Goal: Task Accomplishment & Management: Complete application form

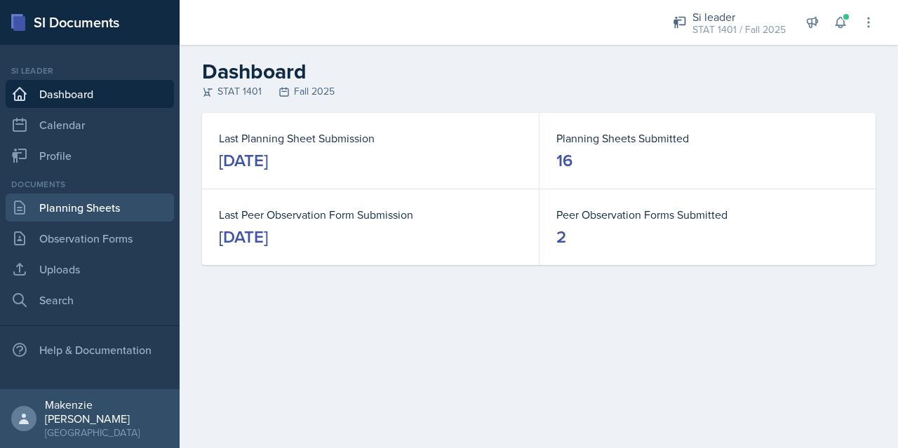
click at [85, 212] on link "Planning Sheets" at bounding box center [90, 208] width 168 height 28
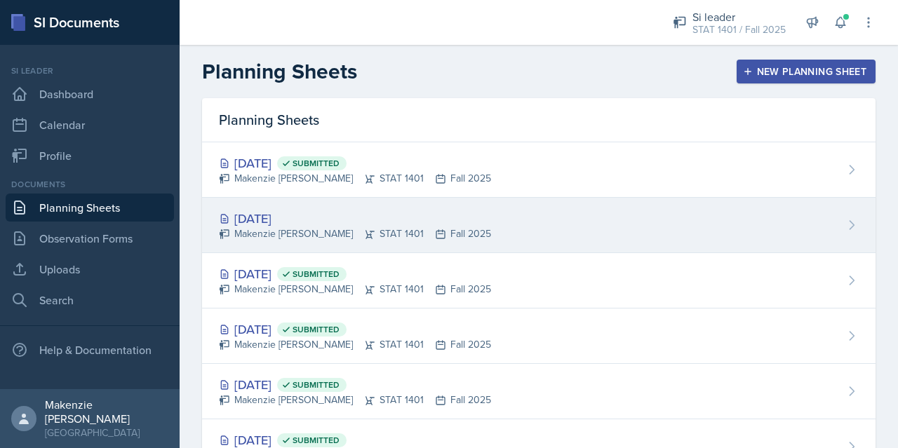
click at [346, 217] on div "[DATE]" at bounding box center [355, 218] width 272 height 19
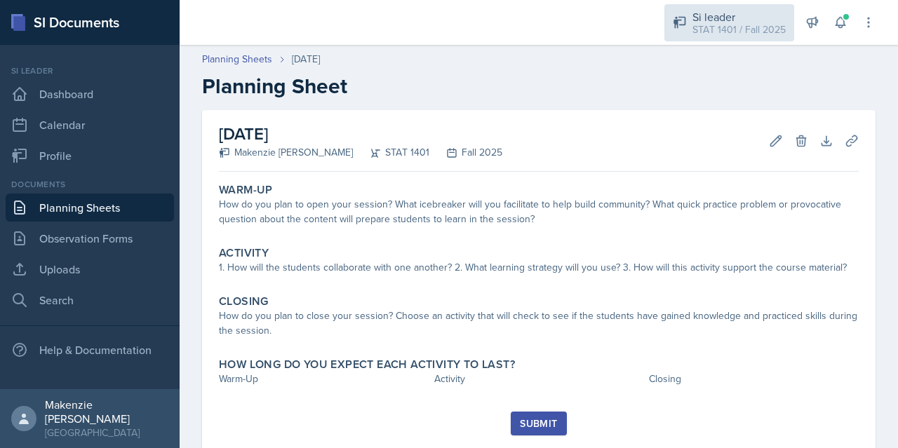
click at [696, 30] on div "STAT 1401 / Fall 2025" at bounding box center [738, 29] width 93 height 15
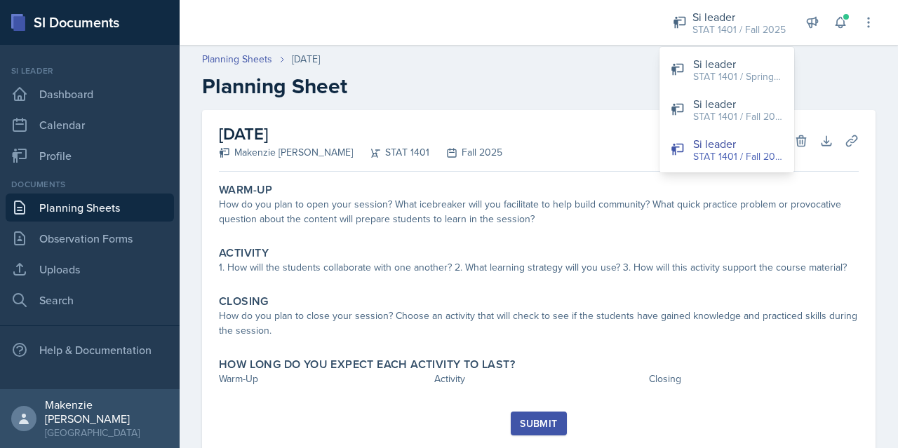
click at [624, 83] on h2 "Planning Sheet" at bounding box center [538, 86] width 673 height 25
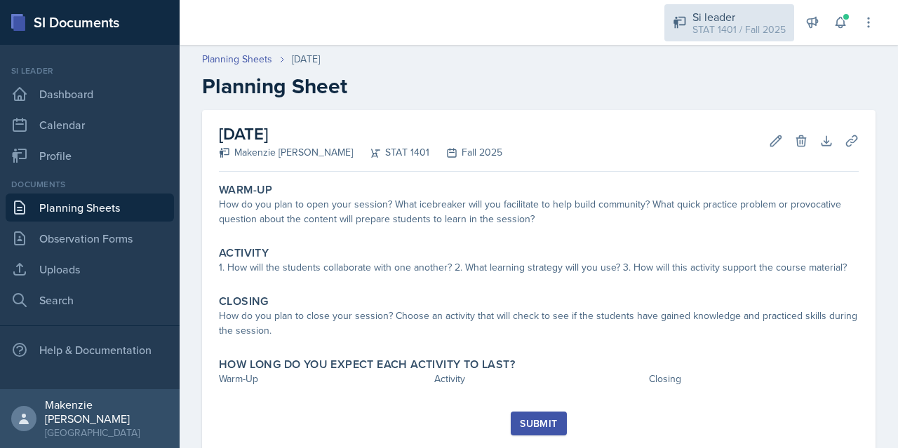
click at [726, 18] on div "Si leader" at bounding box center [738, 16] width 93 height 17
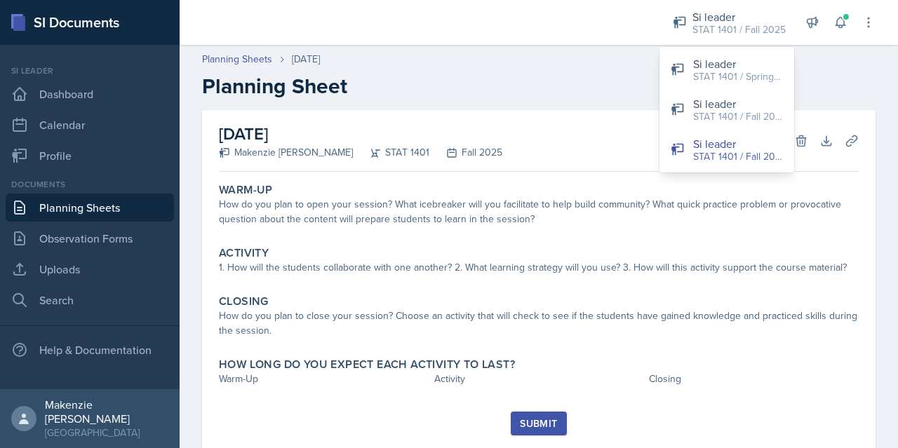
click at [467, 70] on div "Planning Sheets [DATE] Planning Sheet" at bounding box center [539, 75] width 718 height 47
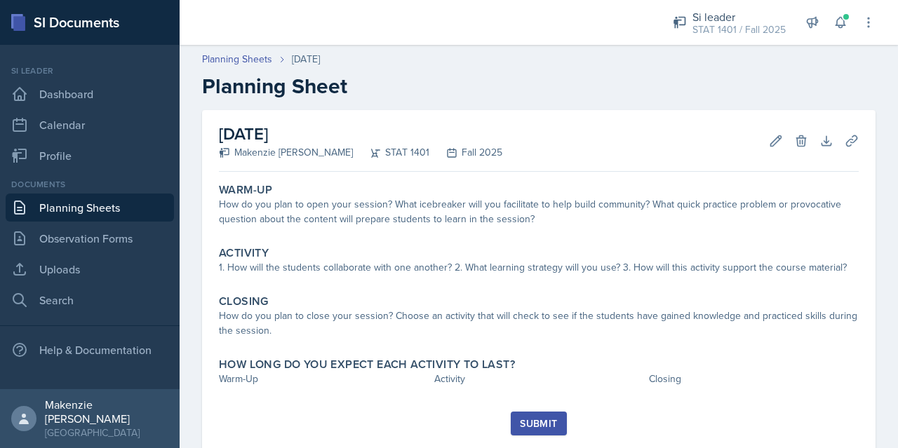
click at [422, 107] on header "Planning Sheets [DATE] Planning Sheet" at bounding box center [539, 75] width 718 height 75
click at [88, 212] on link "Planning Sheets" at bounding box center [90, 208] width 168 height 28
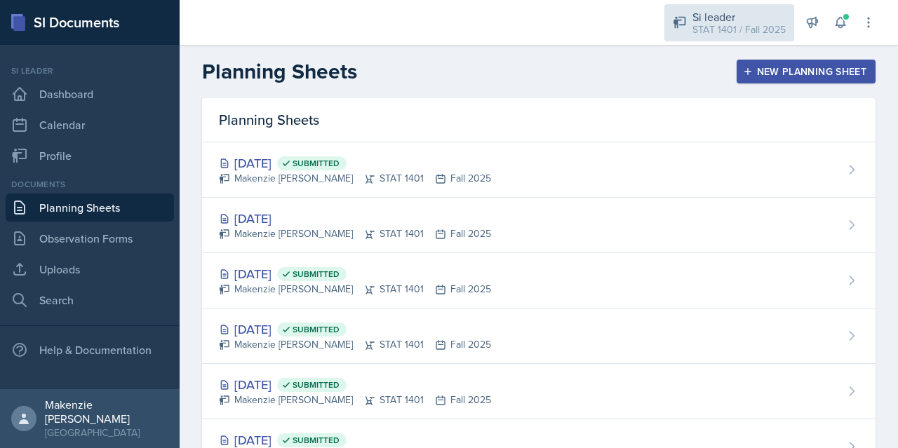
click at [697, 31] on div "STAT 1401 / Fall 2025" at bounding box center [738, 29] width 93 height 15
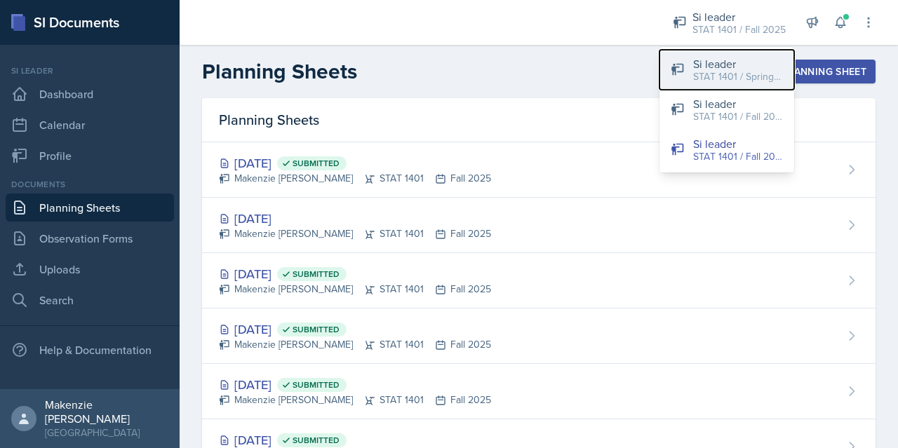
click at [703, 78] on div "STAT 1401 / Spring 2025" at bounding box center [738, 76] width 90 height 15
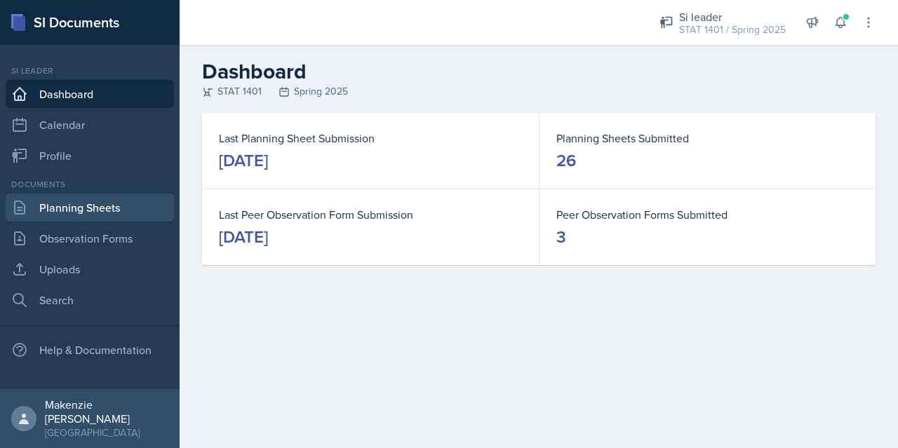
click at [104, 204] on link "Planning Sheets" at bounding box center [90, 208] width 168 height 28
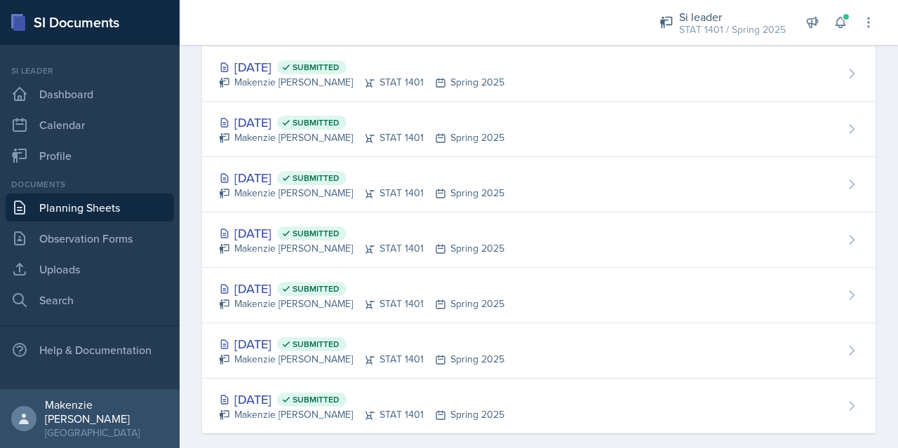
scroll to position [1161, 0]
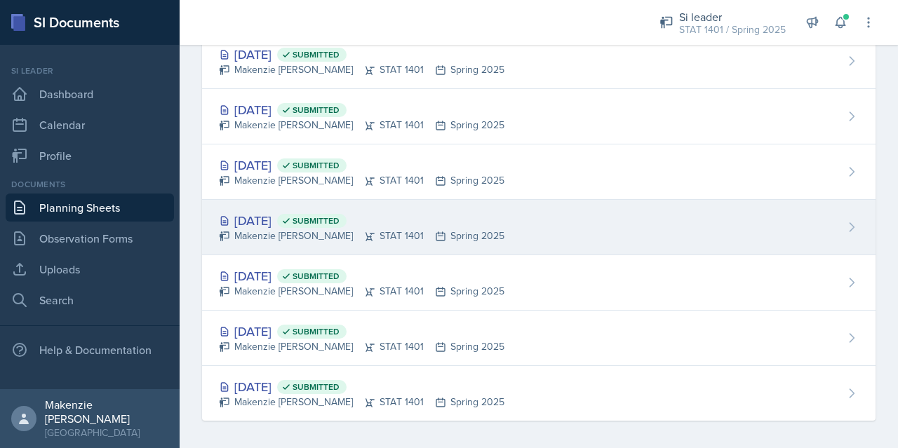
click at [287, 229] on div "Makenzie [PERSON_NAME] STAT 1401 Spring 2025" at bounding box center [361, 236] width 285 height 15
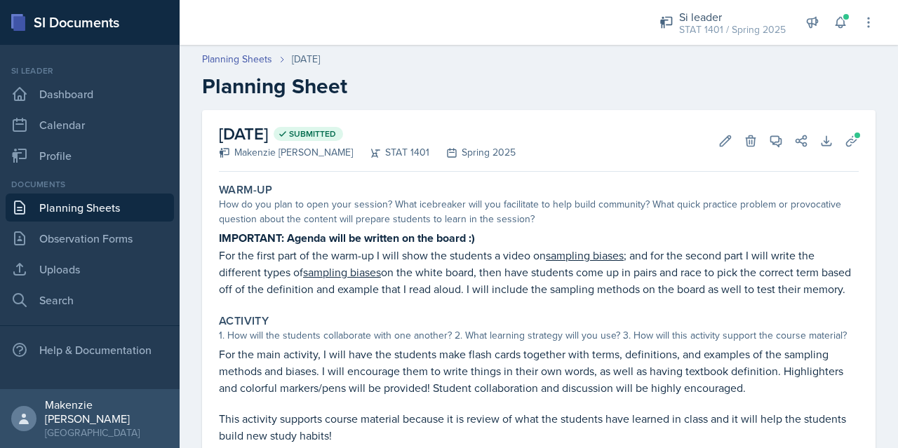
click at [88, 202] on link "Planning Sheets" at bounding box center [90, 208] width 168 height 28
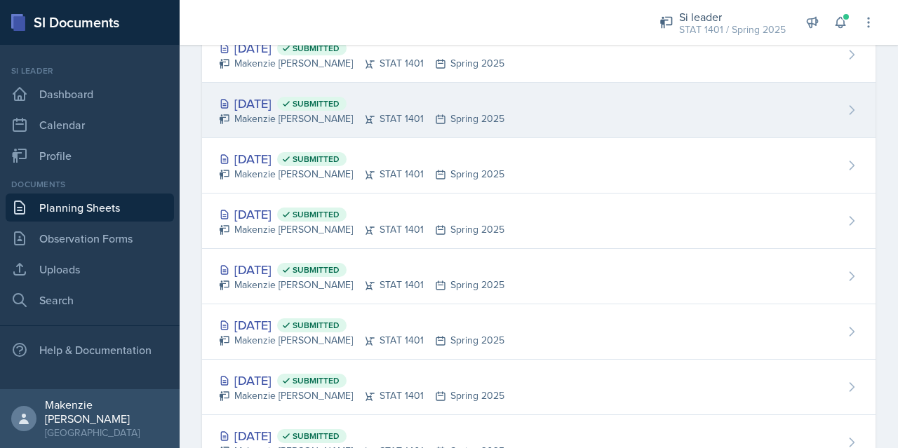
scroll to position [951, 0]
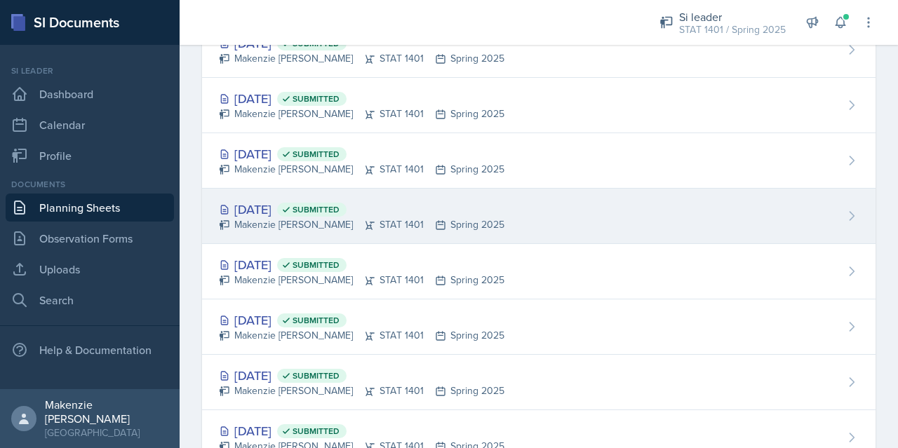
click at [288, 207] on div "[DATE] Submitted" at bounding box center [361, 209] width 285 height 19
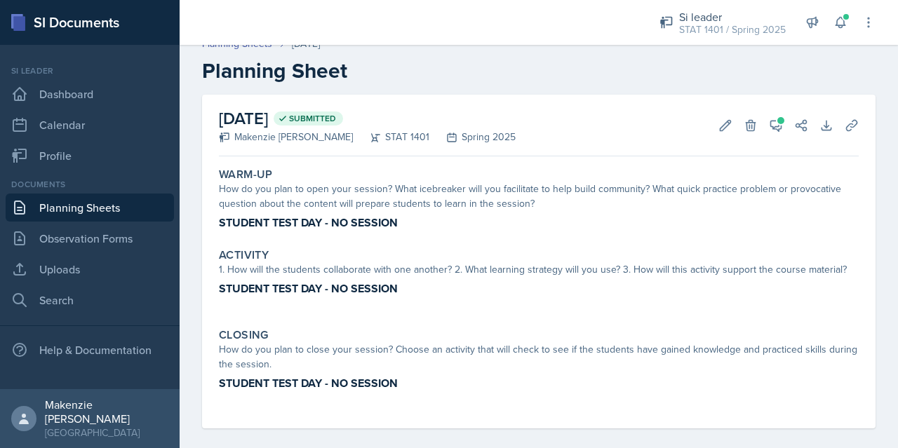
scroll to position [28, 0]
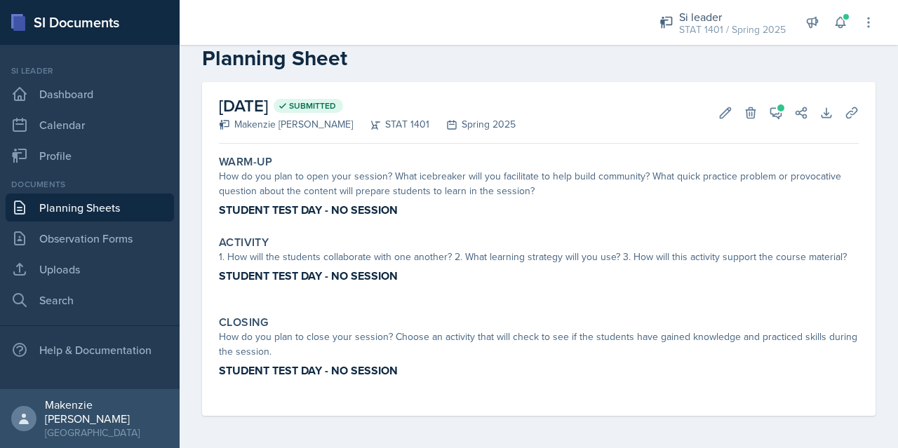
click at [81, 198] on link "Planning Sheets" at bounding box center [90, 208] width 168 height 28
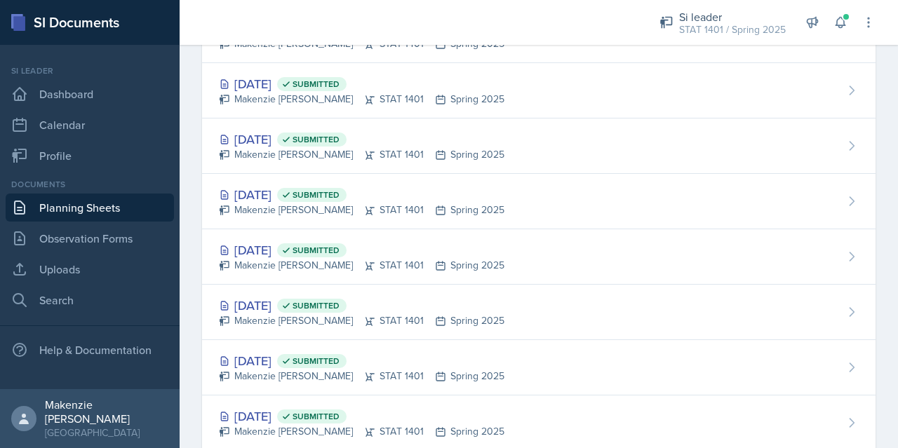
scroll to position [940, 0]
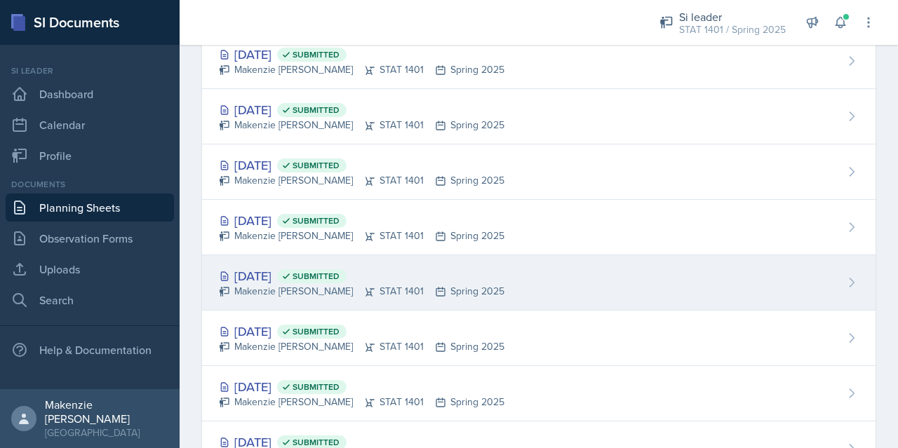
click at [266, 278] on div "[DATE] Submitted" at bounding box center [361, 275] width 285 height 19
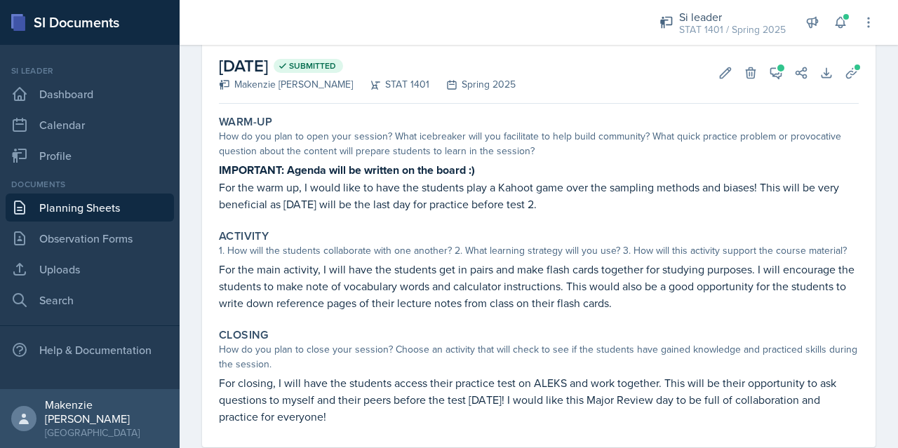
scroll to position [100, 0]
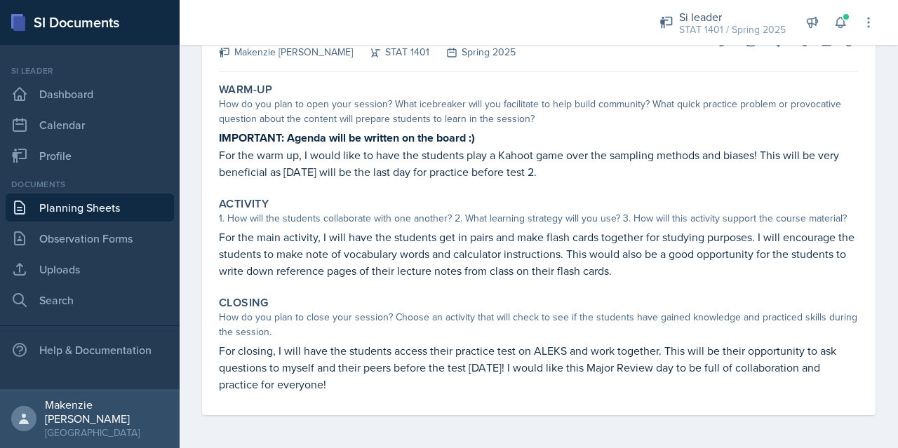
click at [338, 250] on p "For the main activity, I will have the students get in pairs and make flash car…" at bounding box center [539, 254] width 640 height 50
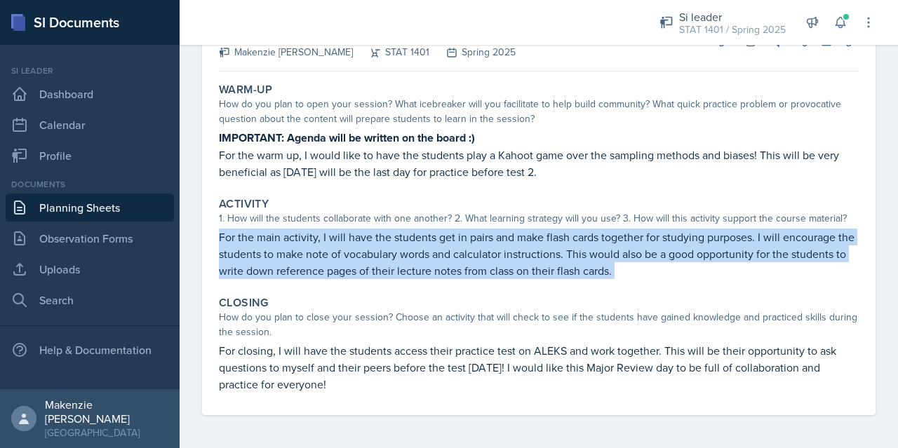
click at [338, 250] on p "For the main activity, I will have the students get in pairs and make flash car…" at bounding box center [539, 254] width 640 height 50
copy div "For the main activity, I will have the students get in pairs and make flash car…"
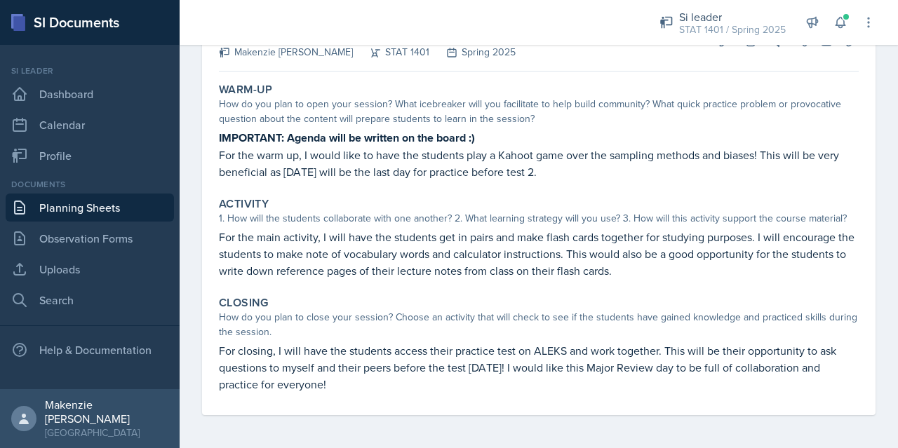
click at [250, 352] on p "For closing, I will have the students access their practice test on ALEKS and w…" at bounding box center [539, 367] width 640 height 50
click at [250, 353] on p "For closing, I will have the students access their practice test on ALEKS and w…" at bounding box center [539, 367] width 640 height 50
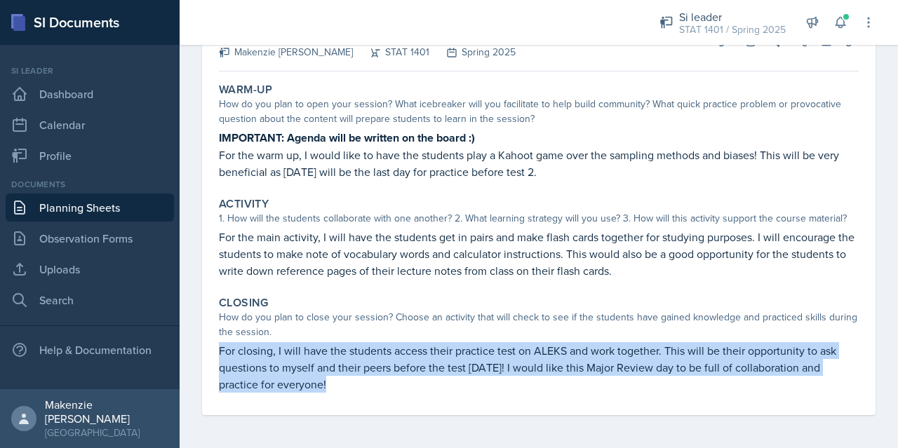
click at [250, 353] on p "For closing, I will have the students access their practice test on ALEKS and w…" at bounding box center [539, 367] width 640 height 50
copy div "For closing, I will have the students access their practice test on ALEKS and w…"
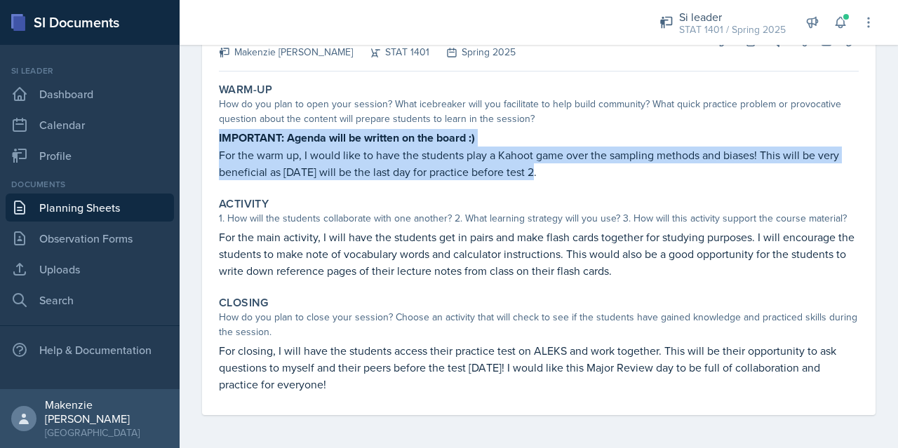
drag, startPoint x: 219, startPoint y: 138, endPoint x: 580, endPoint y: 168, distance: 361.6
click at [580, 168] on div "IMPORTANT: Agenda will be written on the board :) For the warm up, I would like…" at bounding box center [539, 154] width 640 height 51
copy div "IMPORTANT: Agenda will be written on the board :) For the warm up, I would like…"
click at [539, 175] on p "For the warm up, I would like to have the students play a Kahoot game over the …" at bounding box center [539, 164] width 640 height 34
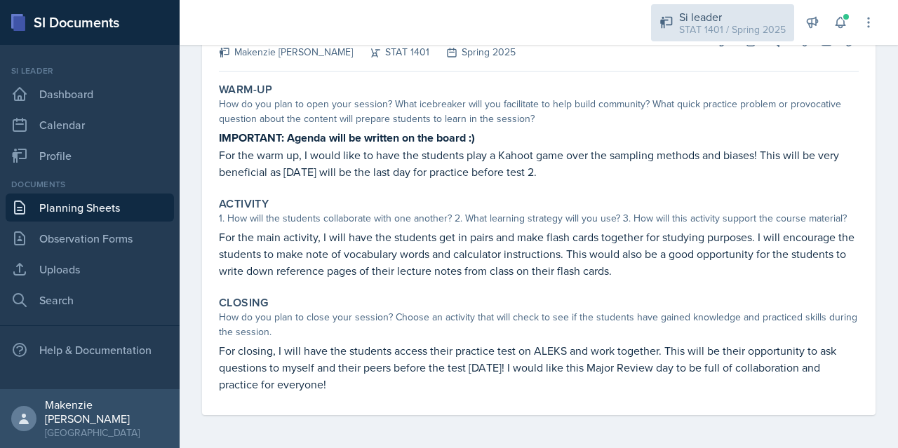
click at [743, 35] on div "STAT 1401 / Spring 2025" at bounding box center [732, 29] width 107 height 15
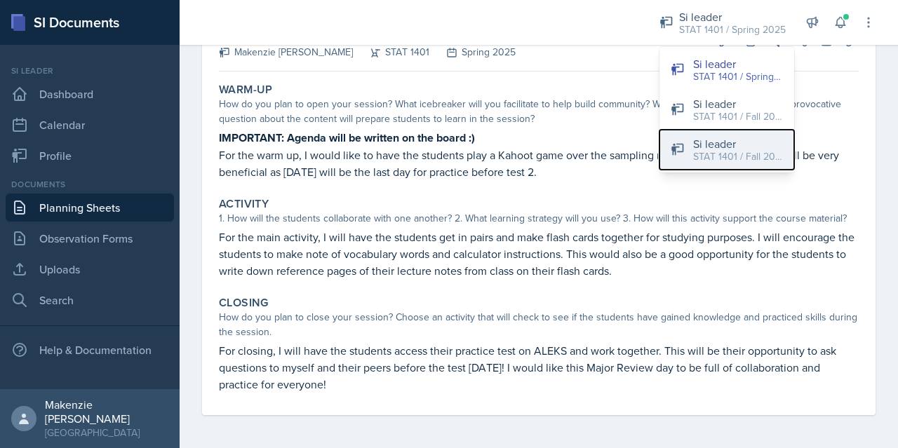
click at [712, 145] on div "Si leader" at bounding box center [738, 143] width 90 height 17
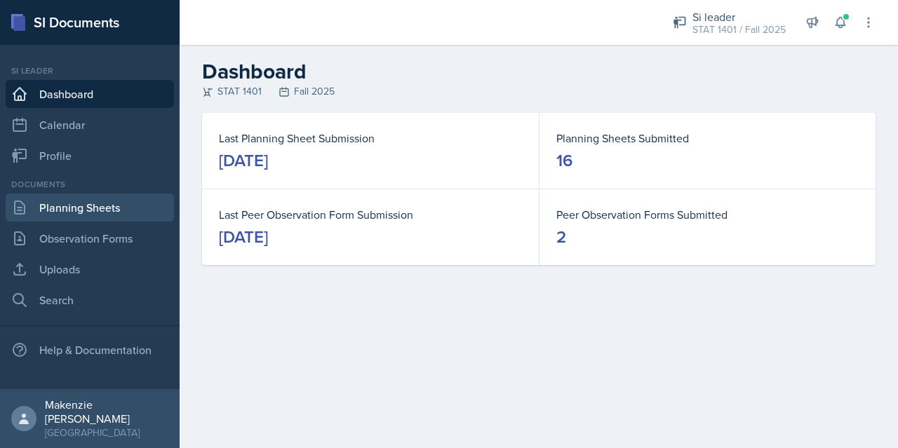
click at [74, 212] on link "Planning Sheets" at bounding box center [90, 208] width 168 height 28
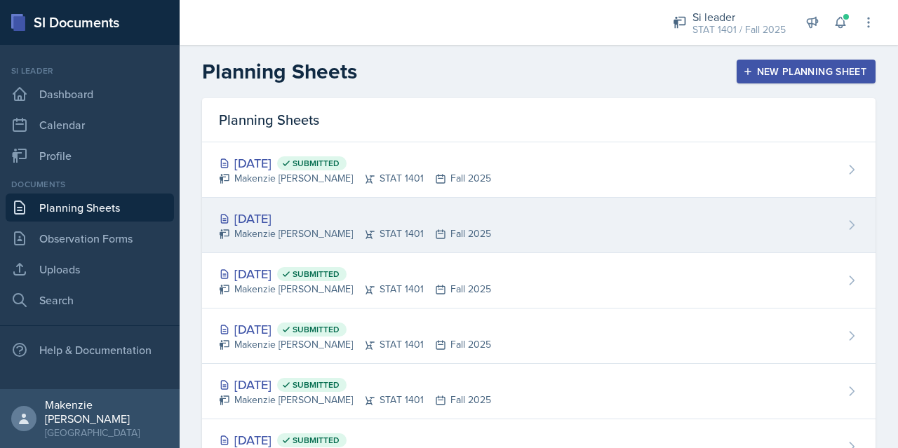
click at [374, 222] on div "[DATE]" at bounding box center [355, 218] width 272 height 19
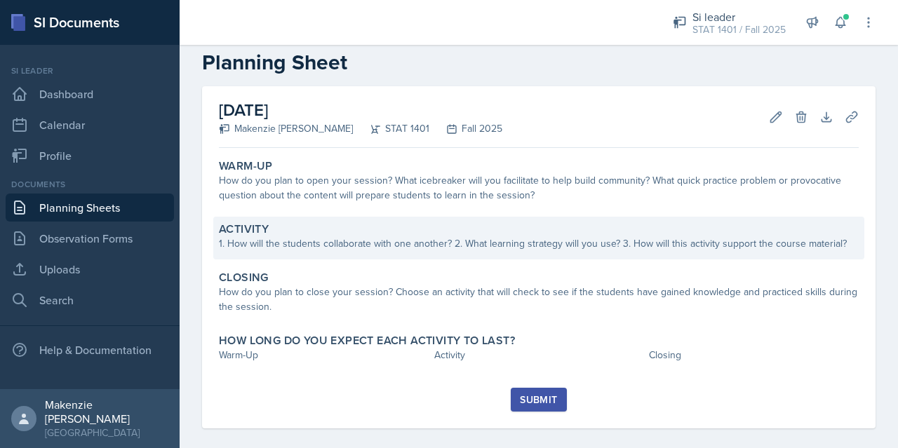
scroll to position [36, 0]
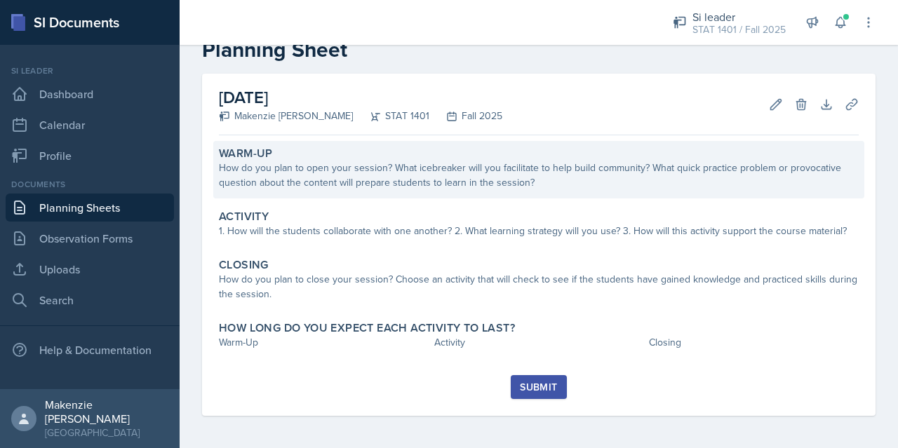
click at [411, 175] on div "How do you plan to open your session? What icebreaker will you facilitate to he…" at bounding box center [539, 175] width 640 height 29
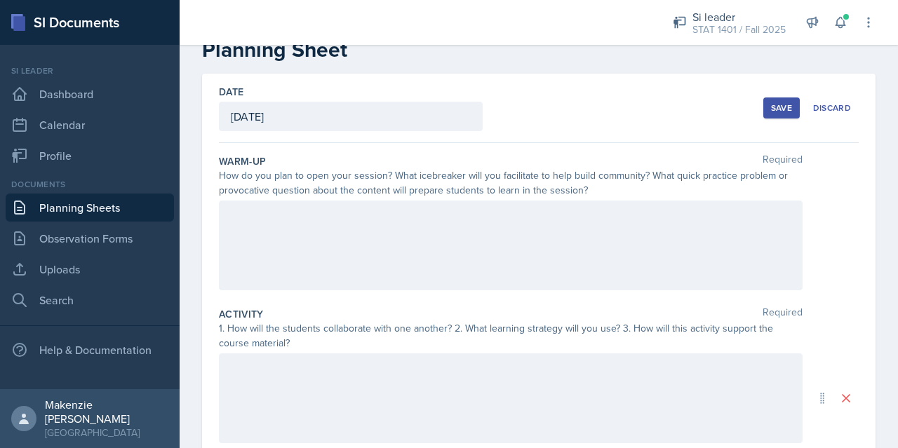
click at [365, 223] on div at bounding box center [510, 246] width 583 height 90
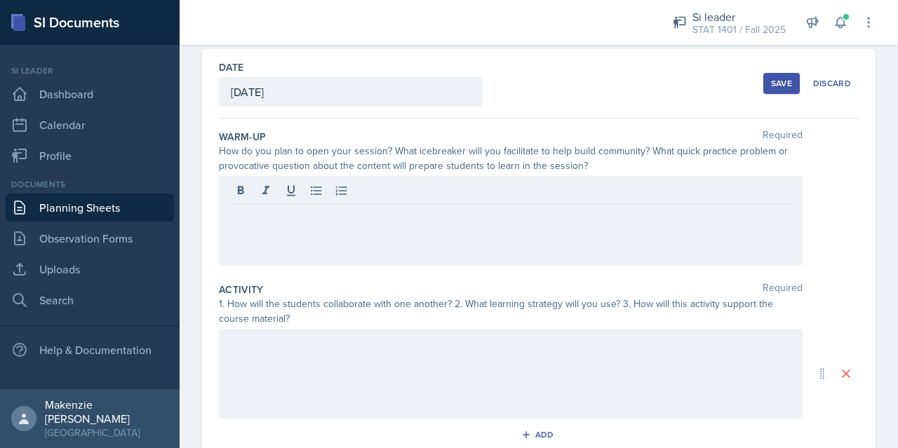
drag, startPoint x: 365, startPoint y: 223, endPoint x: 255, endPoint y: 222, distance: 110.1
click at [255, 222] on p at bounding box center [511, 215] width 560 height 17
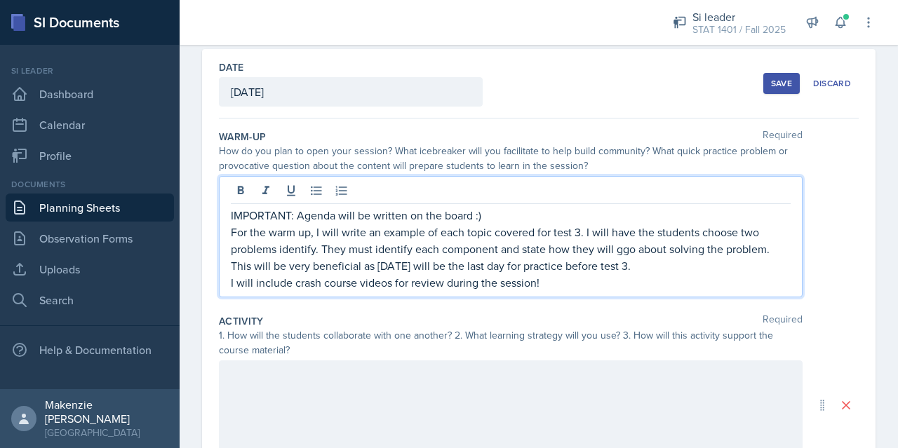
click at [320, 215] on p "IMPORTANT: Agenda will be written on the board :)" at bounding box center [511, 215] width 560 height 17
click at [323, 214] on p "IMPORTANT: Agenda will be written on the board :)" at bounding box center [511, 215] width 560 height 17
click at [243, 187] on icon at bounding box center [241, 190] width 6 height 8
click at [232, 232] on p "For the warm up, I will write an example of each topic covered for test 3. I wi…" at bounding box center [511, 249] width 560 height 50
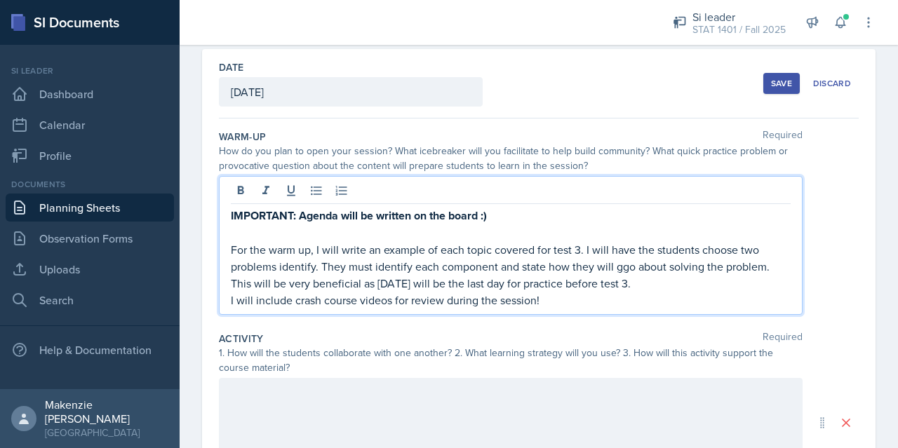
scroll to position [131, 0]
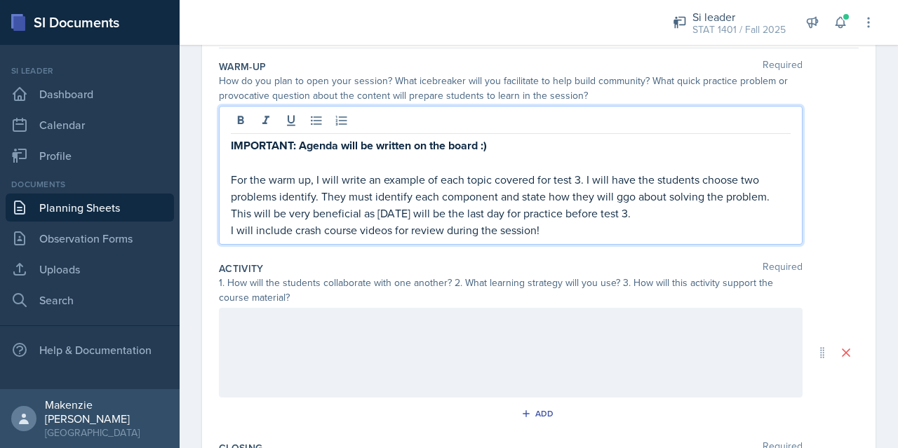
click at [537, 229] on p "I will include crash course videos for review during the session!" at bounding box center [511, 230] width 560 height 17
click at [600, 228] on p "I will include crash course videos for review during the session as well!" at bounding box center [511, 230] width 560 height 17
click at [280, 196] on p "For the warm up, I will write an example of each topic covered for test 3. I wi…" at bounding box center [511, 196] width 560 height 50
click at [642, 201] on p "For the warm up, I will write an example of each topic covered for test 3. I wi…" at bounding box center [511, 196] width 560 height 50
click at [772, 195] on p "For the warm up, I will write an example of each topic covered for test 3. I wi…" at bounding box center [511, 196] width 560 height 50
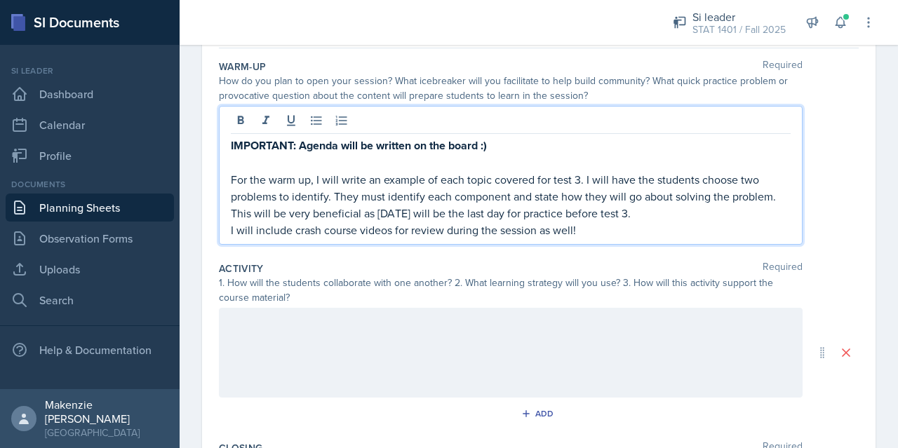
click at [772, 198] on p "For the warm up, I will write an example of each topic covered for test 3. I wi…" at bounding box center [511, 196] width 560 height 50
click at [771, 199] on p "For the warm up, I will write an example of each topic covered for test 3. I wi…" at bounding box center [511, 196] width 560 height 50
click at [276, 210] on p "For the warm up, I will write an example of each topic covered for test 3. I wi…" at bounding box center [511, 196] width 560 height 50
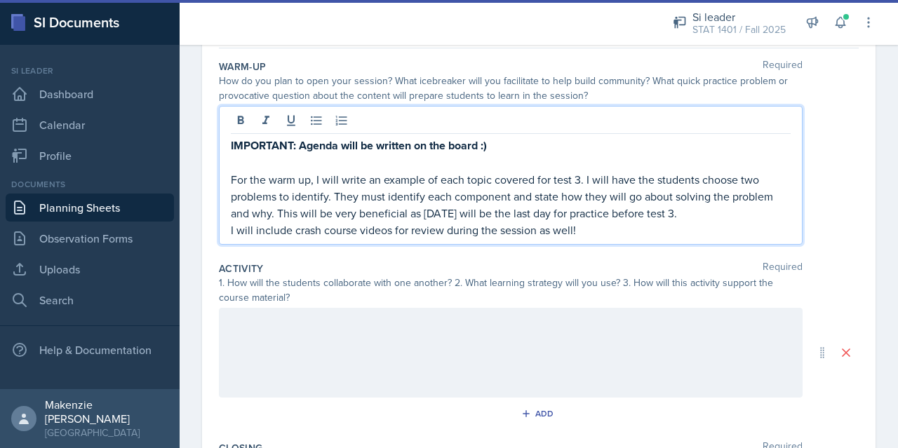
click at [259, 215] on p "For the warm up, I will write an example of each topic covered for test 3. I wi…" at bounding box center [511, 196] width 560 height 50
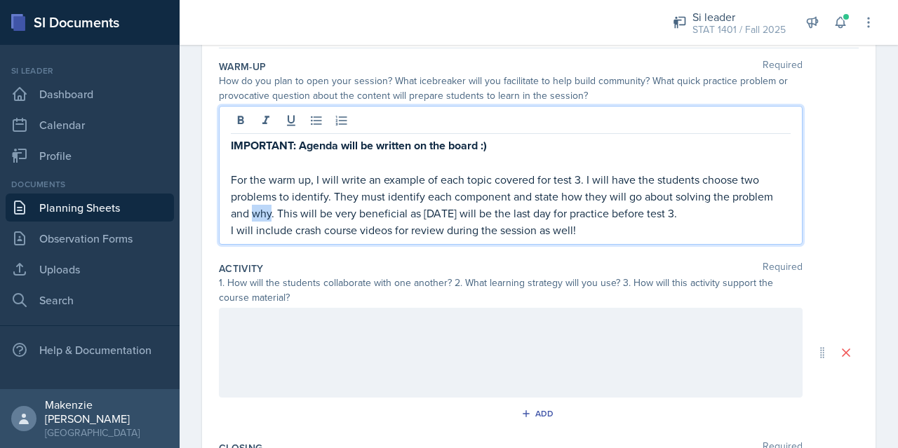
copy p "why"
click at [772, 198] on p "For the warm up, I will write an example of each topic covered for test 3. I wi…" at bounding box center [511, 196] width 560 height 50
click at [743, 196] on p "For the warm up, I will write an example of each topic covered for test 3. I wi…" at bounding box center [511, 196] width 560 height 50
copy p "problem"
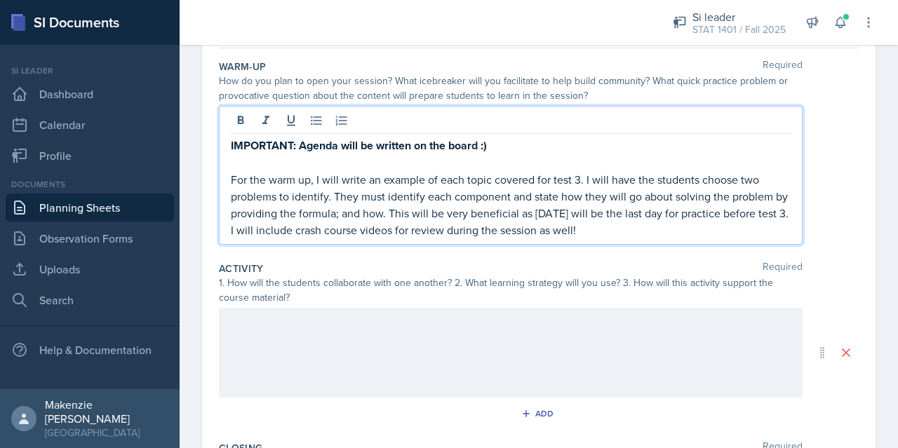
click at [512, 197] on p "For the warm up, I will write an example of each topic covered for test 3. I wi…" at bounding box center [511, 196] width 560 height 50
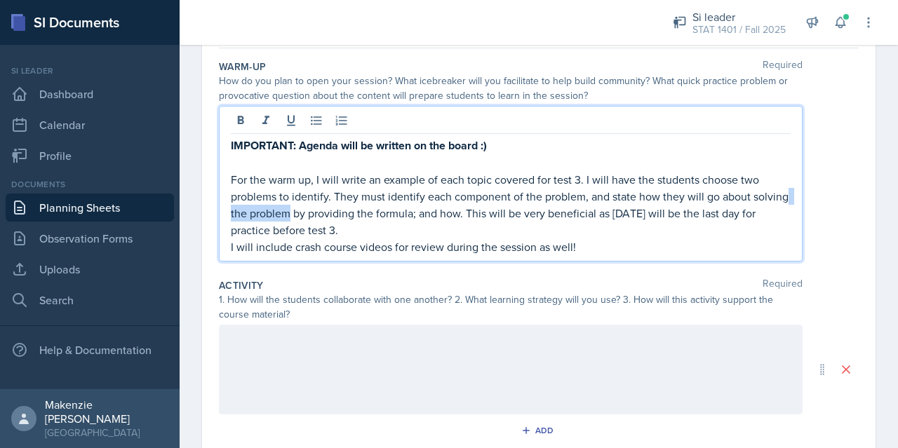
drag, startPoint x: 327, startPoint y: 211, endPoint x: 269, endPoint y: 210, distance: 57.5
click at [266, 208] on p "For the warm up, I will write an example of each topic covered for test 3. I wi…" at bounding box center [511, 204] width 560 height 67
drag, startPoint x: 394, startPoint y: 214, endPoint x: 434, endPoint y: 212, distance: 40.0
click at [434, 212] on p "For the warm up, I will write an example of each topic covered for test 3. I wi…" at bounding box center [511, 204] width 560 height 67
click at [462, 227] on p "For the warm up, I will write an example of each topic covered for test 3. I wi…" at bounding box center [511, 204] width 560 height 67
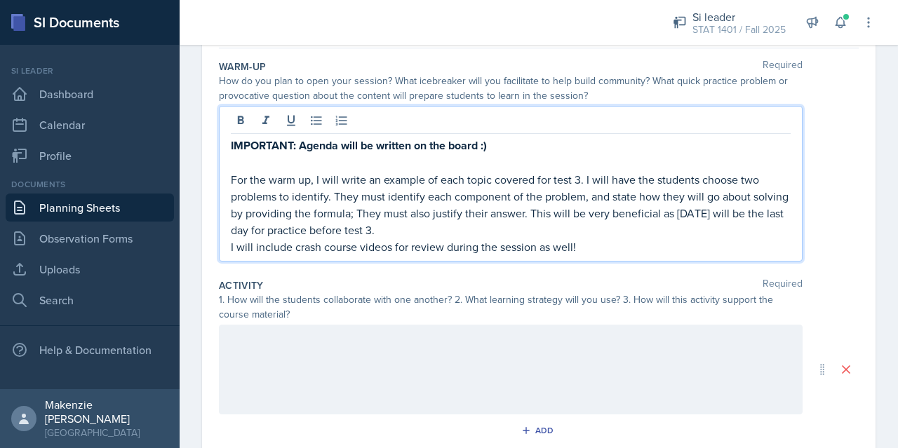
click at [586, 248] on p "I will include crash course videos for review during the session as well!" at bounding box center [511, 246] width 560 height 17
click at [442, 228] on p "For the warm up, I will write an example of each topic covered for test 3. I wi…" at bounding box center [511, 204] width 560 height 67
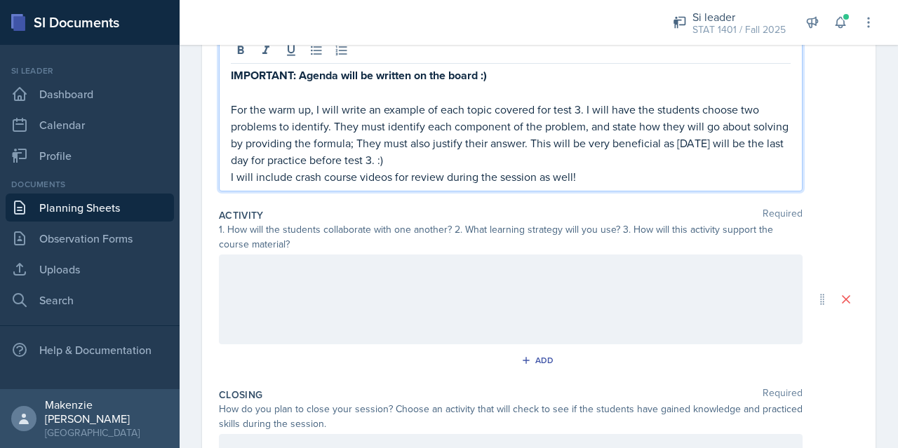
scroll to position [271, 0]
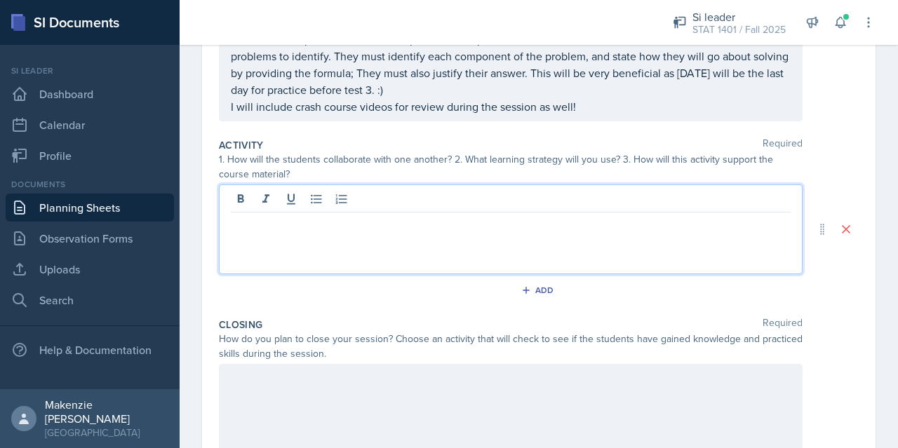
click at [309, 215] on p at bounding box center [511, 223] width 560 height 17
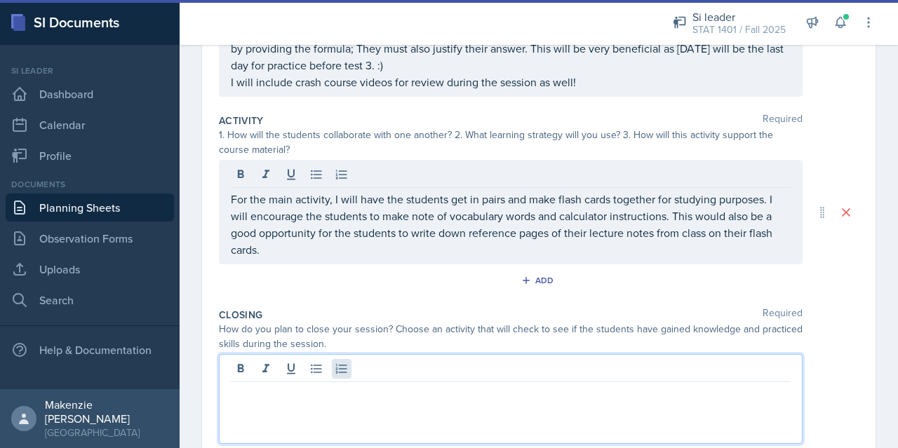
click at [337, 372] on div at bounding box center [510, 399] width 583 height 90
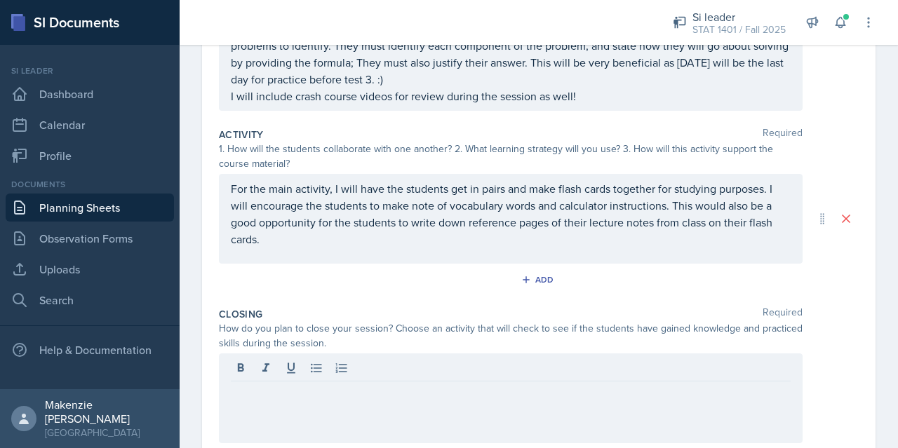
drag, startPoint x: 240, startPoint y: 389, endPoint x: 447, endPoint y: 285, distance: 231.8
click at [447, 285] on div "Add" at bounding box center [539, 282] width 640 height 27
click at [309, 362] on div at bounding box center [510, 398] width 583 height 90
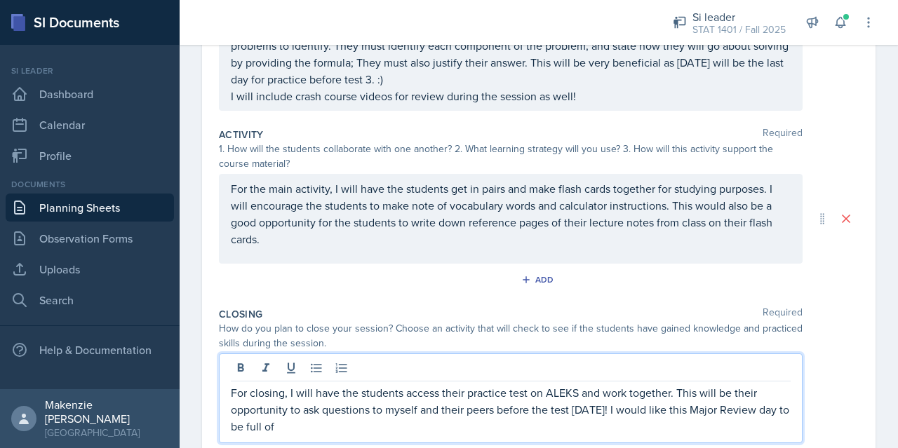
drag, startPoint x: 338, startPoint y: 421, endPoint x: 640, endPoint y: 400, distance: 302.9
click at [640, 400] on p "For closing, I will have the students access their practice test on ALEKS and w…" at bounding box center [511, 409] width 560 height 50
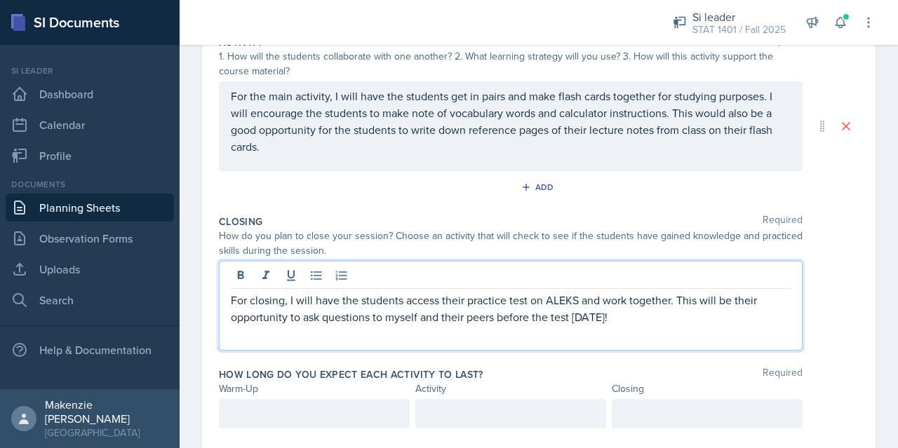
scroll to position [384, 0]
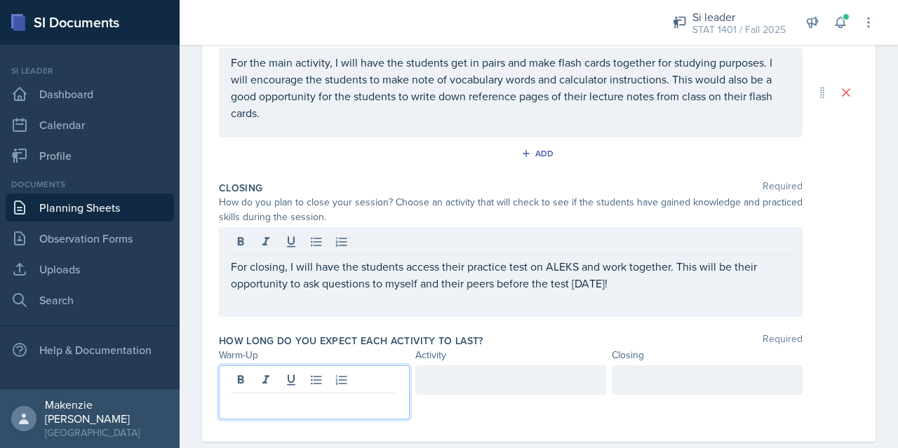
click at [315, 374] on div at bounding box center [314, 392] width 191 height 54
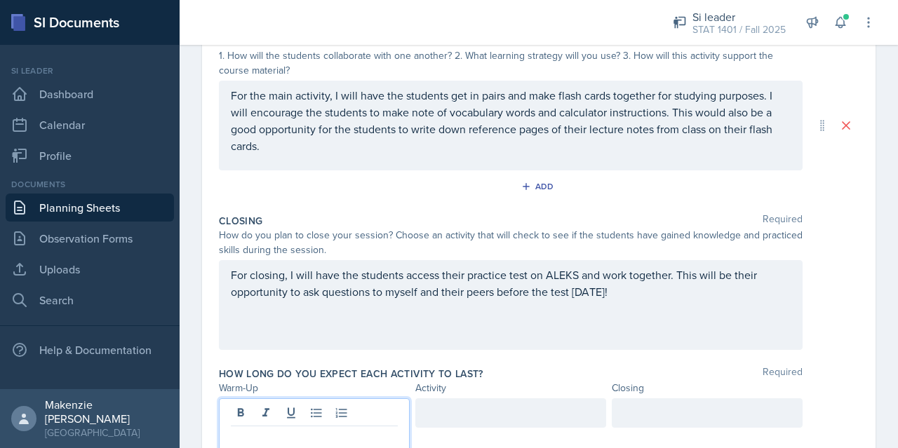
scroll to position [408, 0]
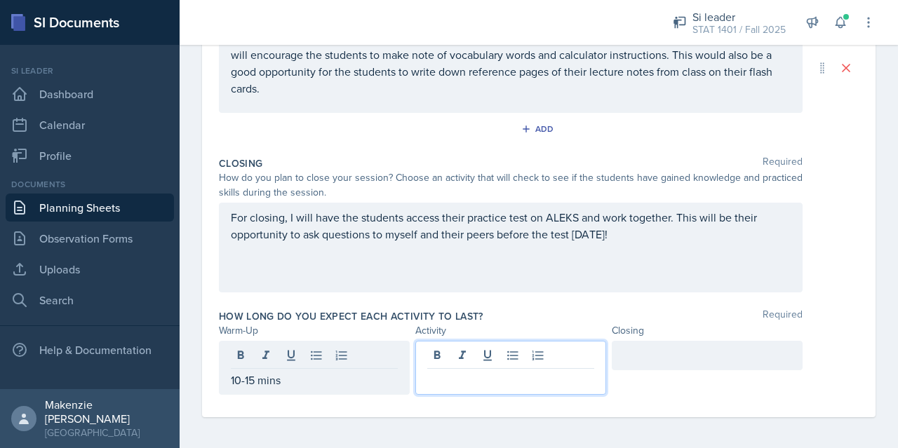
click at [491, 350] on div at bounding box center [510, 368] width 191 height 54
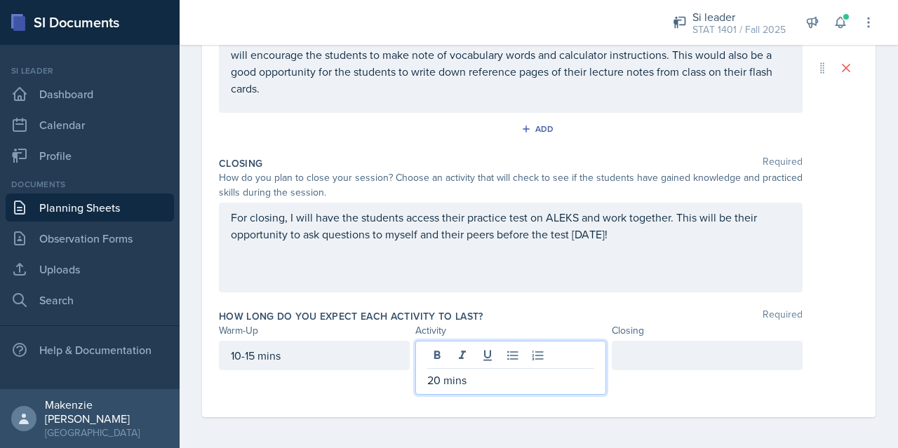
click at [647, 359] on div at bounding box center [706, 355] width 191 height 29
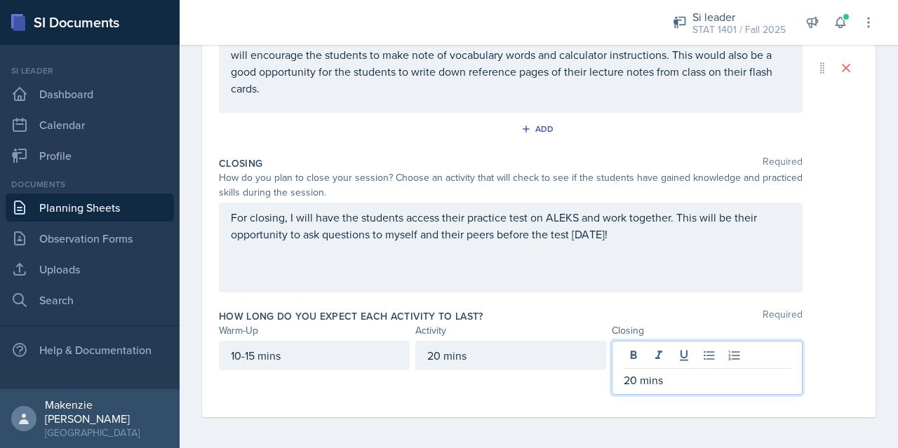
click at [819, 338] on div "How long do you expect each activity to last? Required Warm-Up Activity Closing…" at bounding box center [539, 355] width 640 height 102
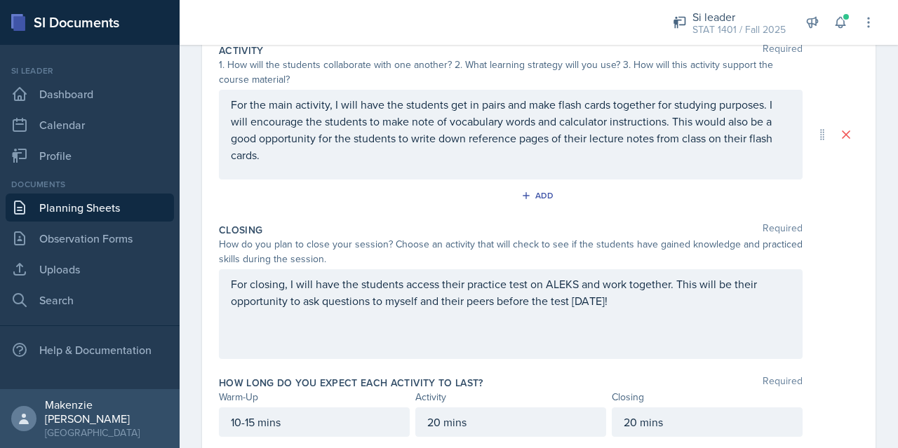
scroll to position [384, 0]
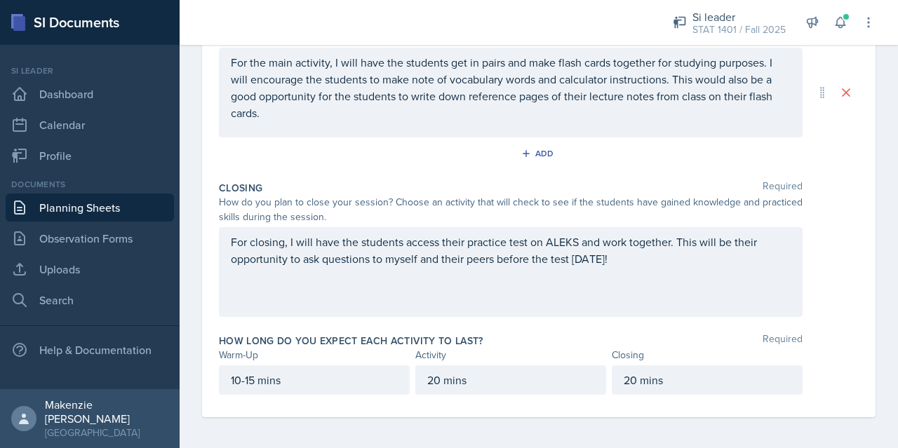
click at [359, 181] on div "Closing Required" at bounding box center [539, 188] width 640 height 14
click at [74, 207] on link "Planning Sheets" at bounding box center [90, 208] width 168 height 28
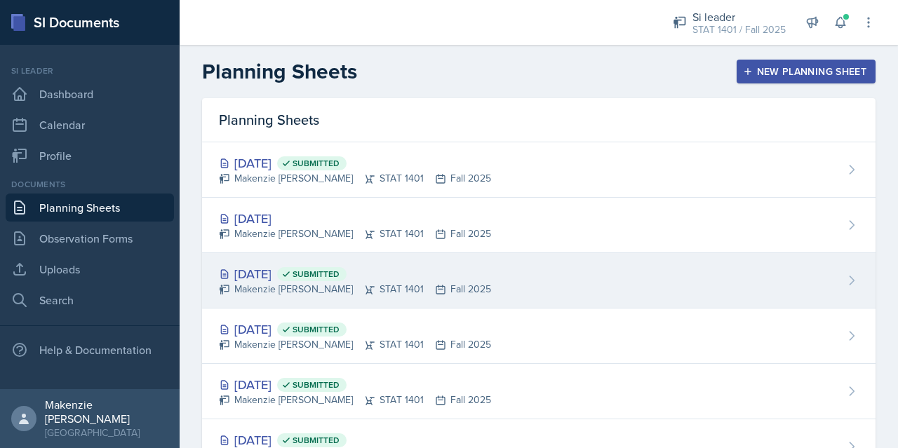
click at [278, 284] on div "Makenzie [PERSON_NAME] STAT 1401 Fall 2025" at bounding box center [355, 289] width 272 height 15
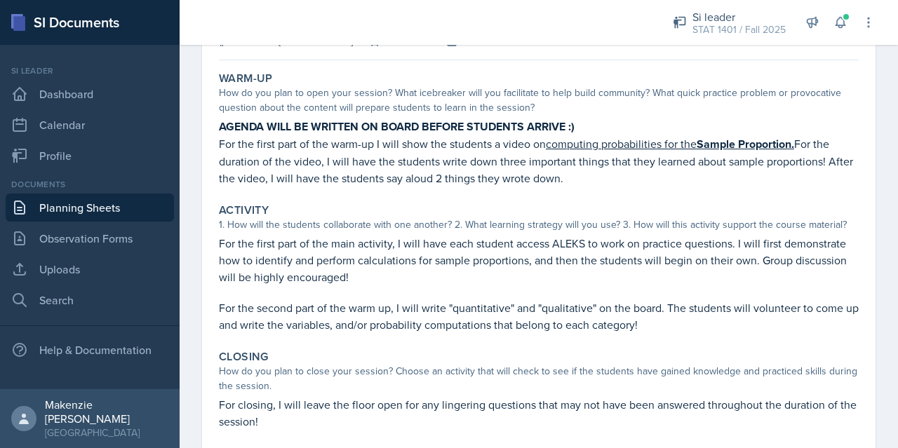
scroll to position [210, 0]
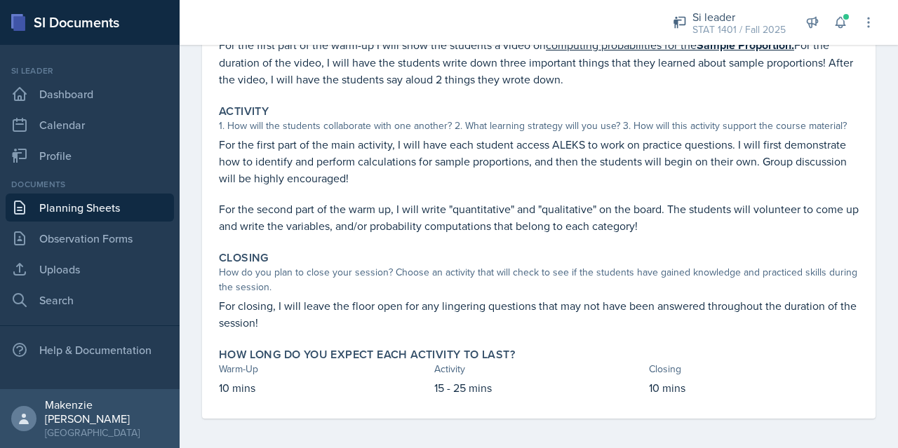
click at [86, 208] on link "Planning Sheets" at bounding box center [90, 208] width 168 height 28
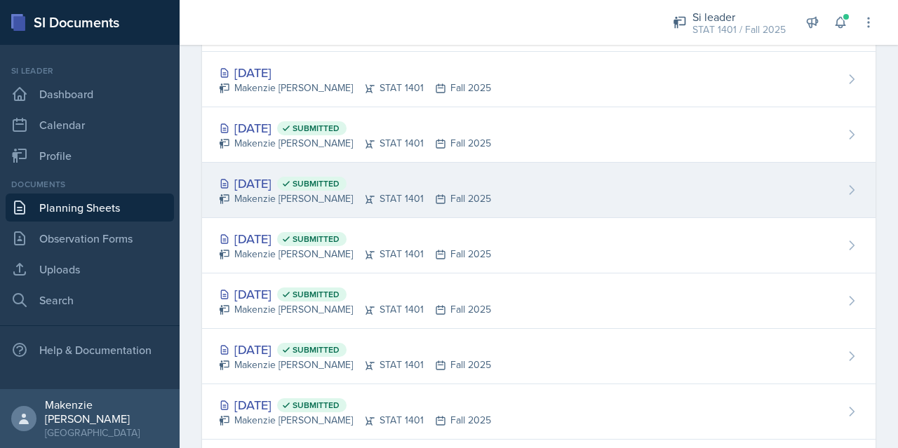
scroll to position [70, 0]
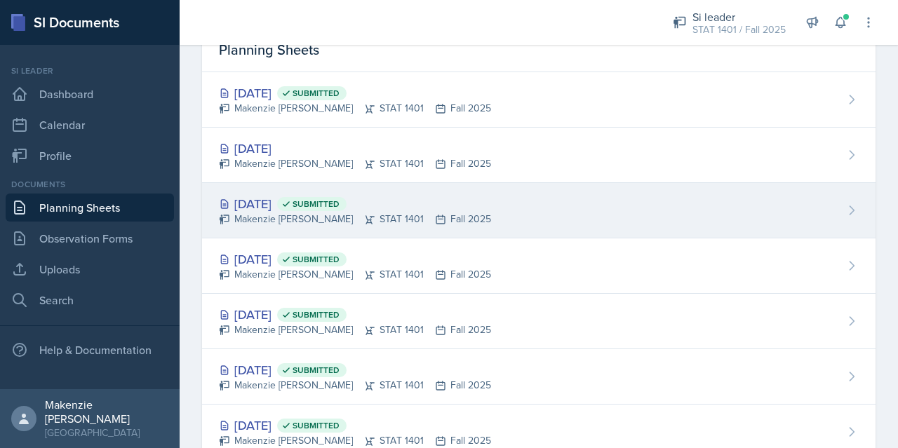
click at [286, 196] on div "[DATE] Submitted" at bounding box center [355, 203] width 272 height 19
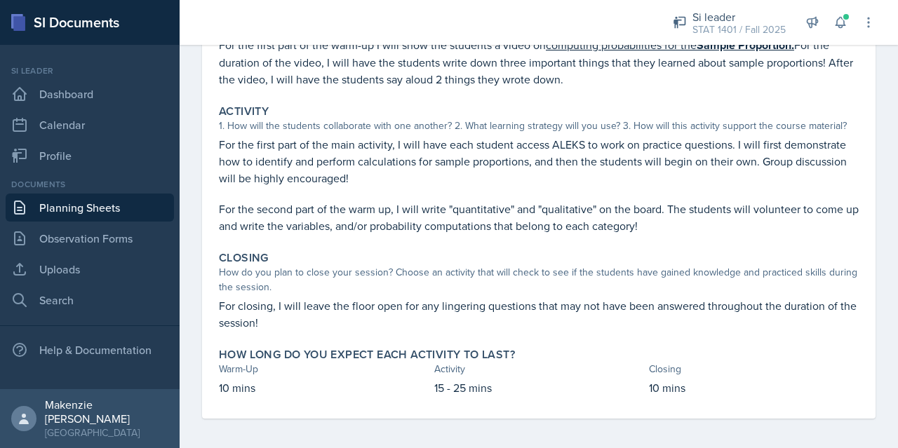
scroll to position [213, 0]
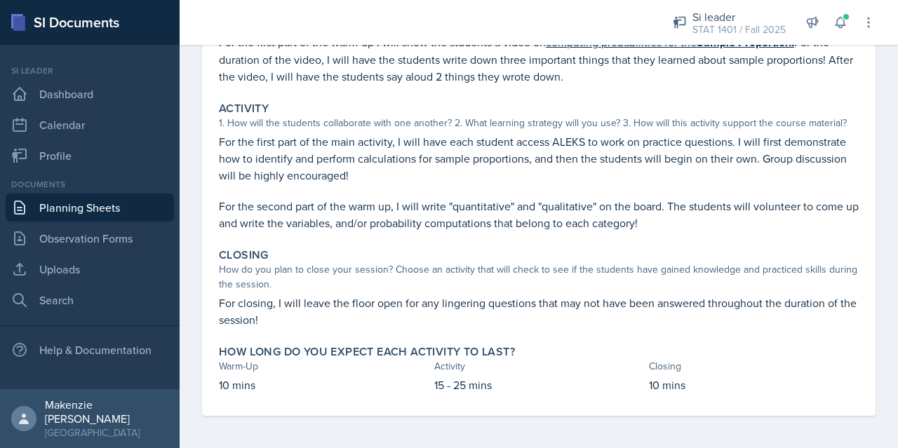
click at [81, 201] on link "Planning Sheets" at bounding box center [90, 208] width 168 height 28
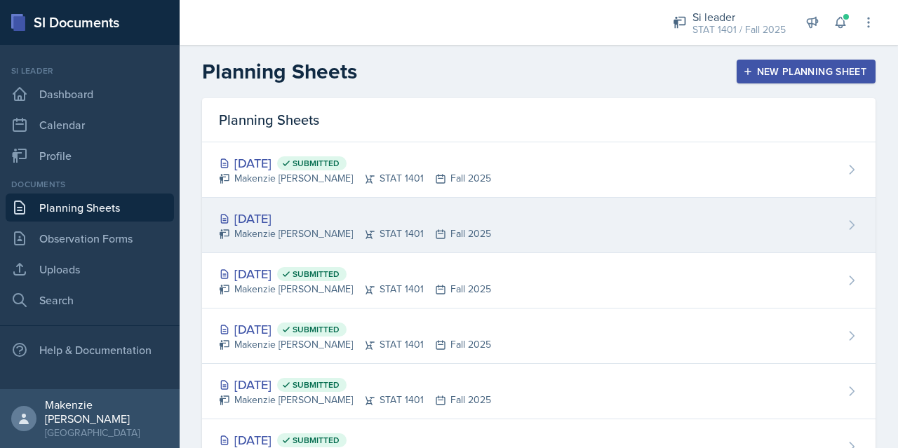
click at [295, 215] on div "[DATE]" at bounding box center [355, 218] width 272 height 19
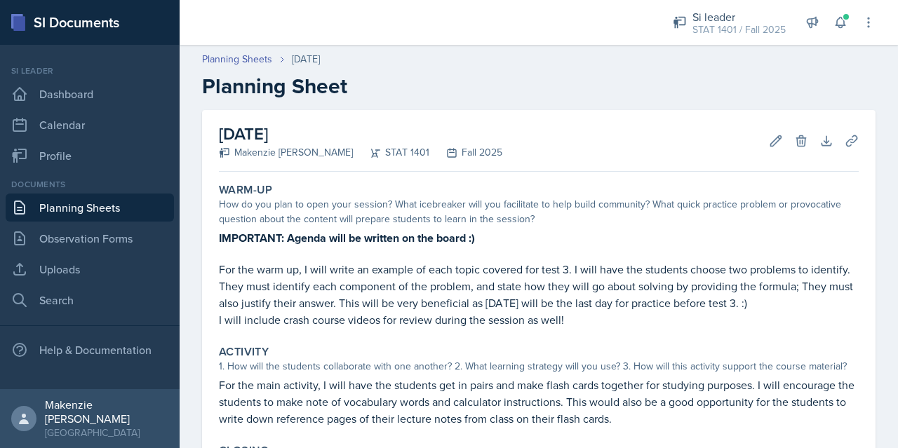
scroll to position [236, 0]
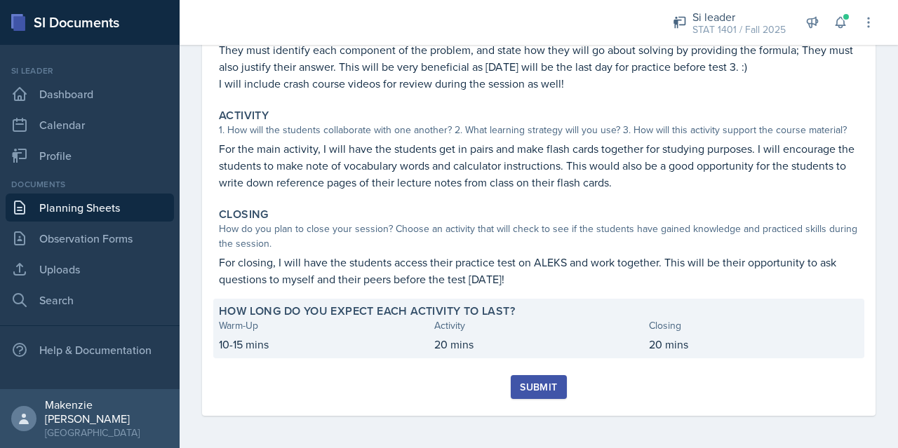
click at [250, 347] on p "10-15 mins" at bounding box center [324, 344] width 210 height 17
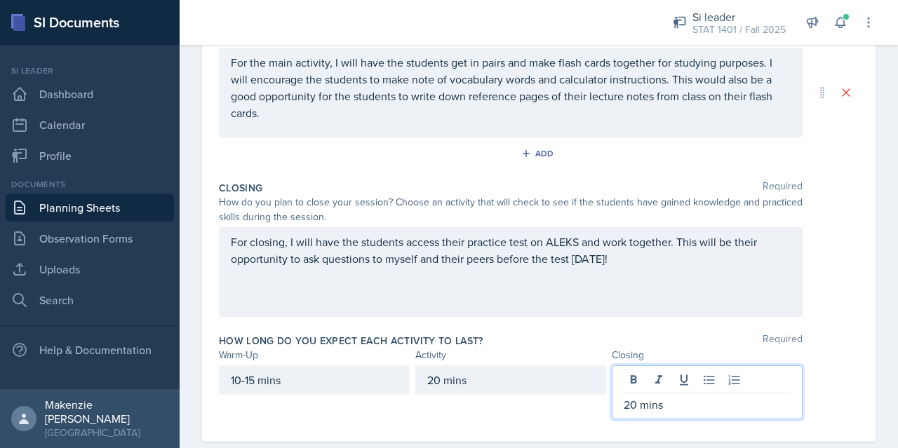
scroll to position [408, 0]
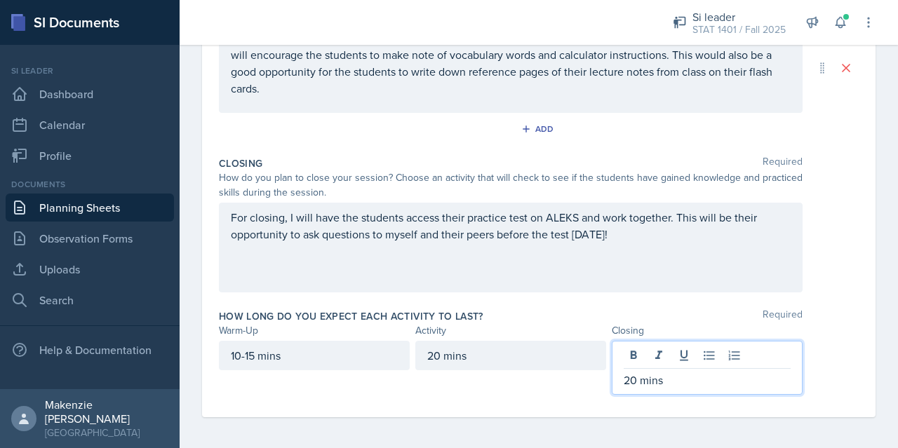
click at [626, 377] on p "20 mins" at bounding box center [706, 380] width 167 height 17
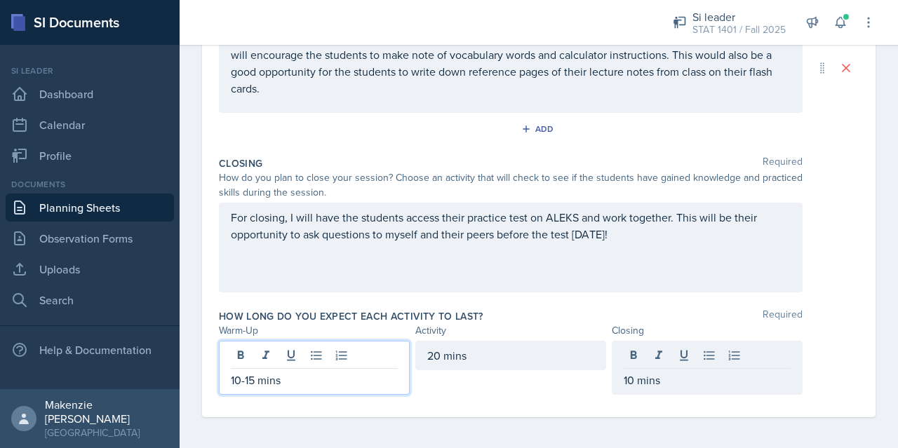
click at [246, 354] on div "10-15 mins" at bounding box center [314, 368] width 191 height 54
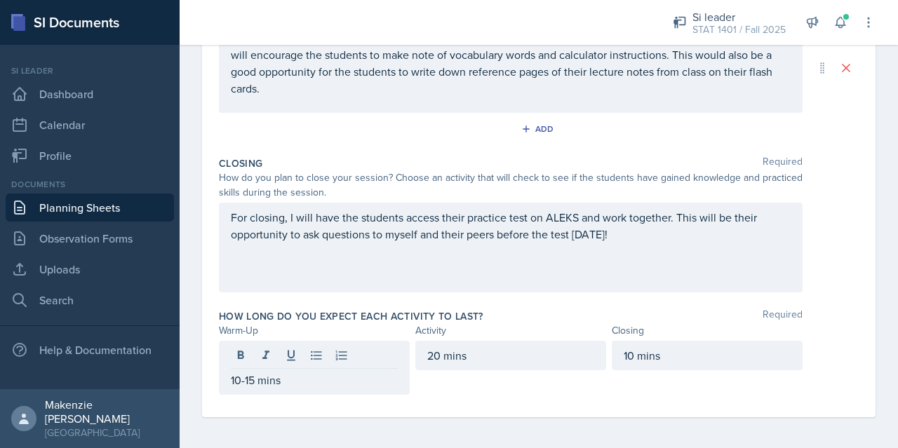
click at [408, 423] on div "Date [DATE] [DATE] 28 29 30 1 2 3 4 5 6 7 8 9 10 11 12 13 14 15 16 17 18 19 20 …" at bounding box center [539, 76] width 718 height 749
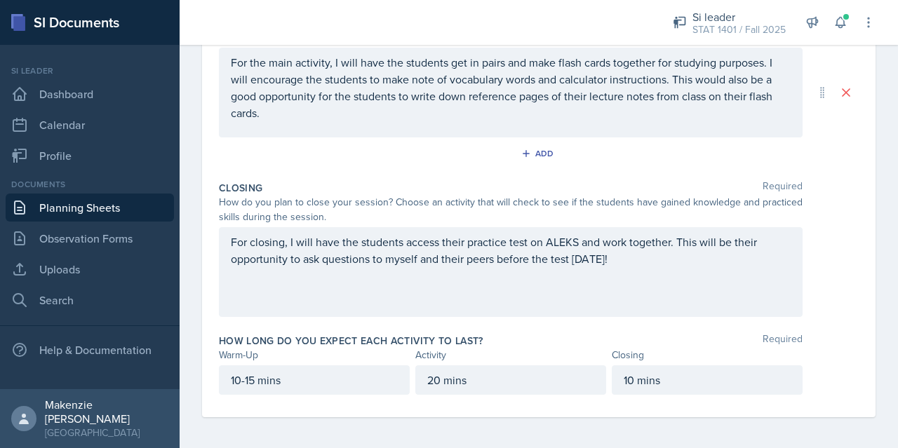
click at [870, 394] on div "Date [DATE] [DATE] 28 29 30 1 2 3 4 5 6 7 8 9 10 11 12 13 14 15 16 17 18 19 20 …" at bounding box center [539, 89] width 718 height 724
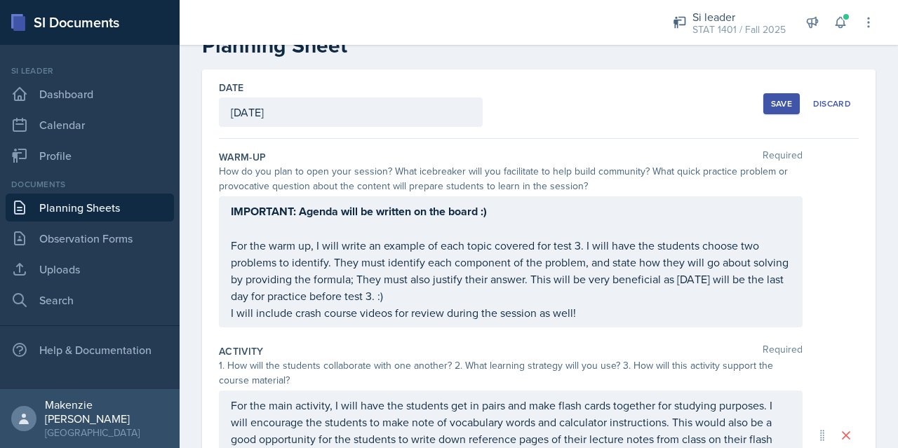
scroll to position [0, 0]
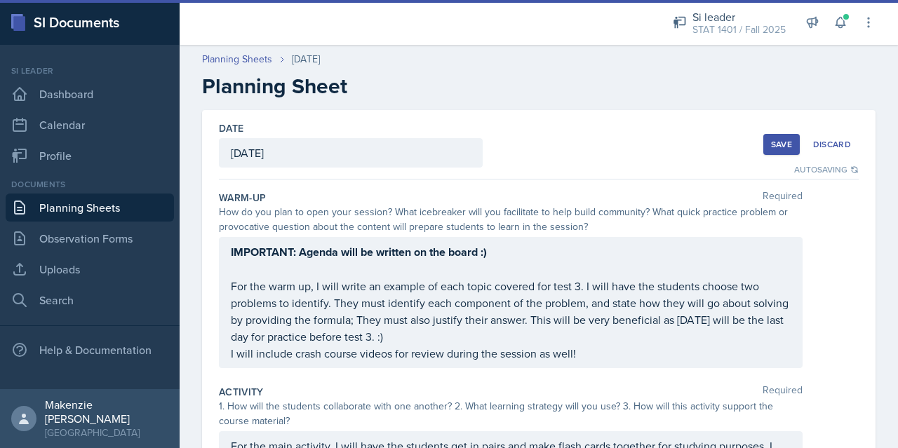
click at [771, 141] on div "Save" at bounding box center [781, 144] width 21 height 11
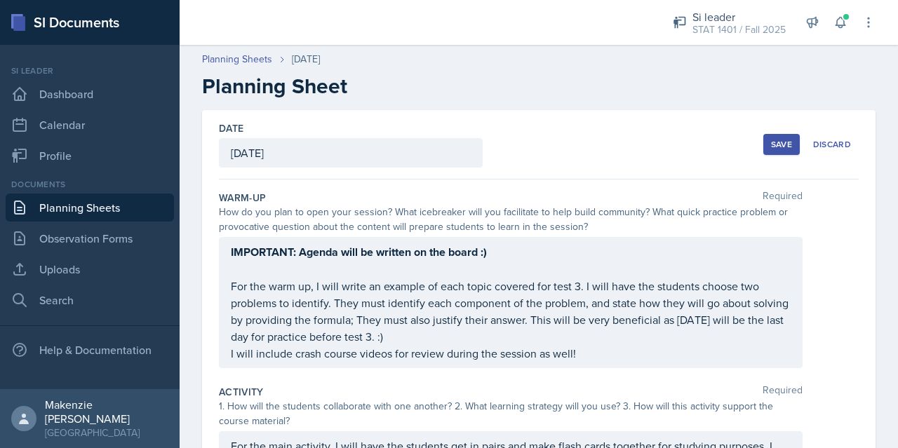
click at [862, 166] on div "Date [DATE] [DATE] 28 29 30 1 2 3 4 5 6 7 8 9 10 11 12 13 14 15 16 17 18 19 20 …" at bounding box center [538, 455] width 673 height 691
click at [771, 147] on div "Save" at bounding box center [781, 144] width 21 height 11
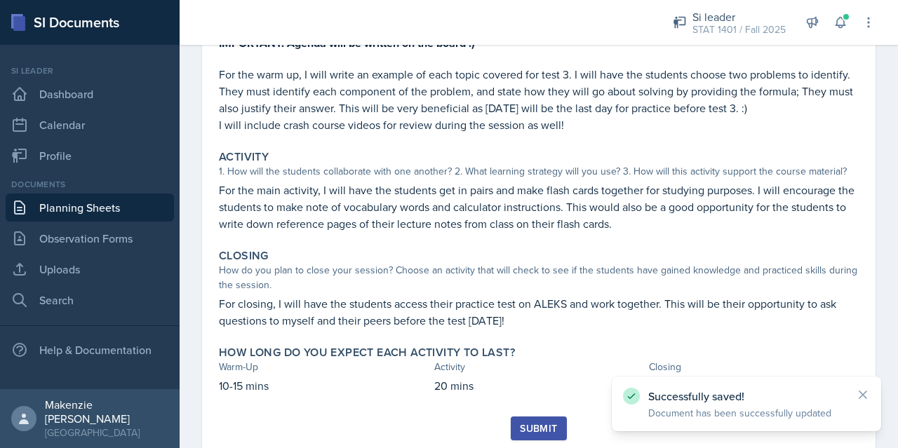
scroll to position [210, 0]
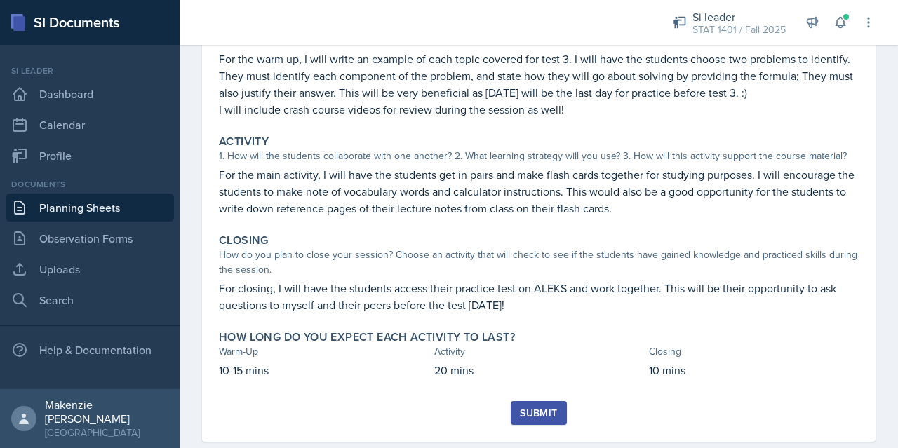
click at [861, 393] on div "[DATE] [PERSON_NAME] STAT 1401 Fall 2025 Edit Delete Download Uploads Autosavin…" at bounding box center [538, 171] width 673 height 542
click at [870, 365] on div "[DATE] [PERSON_NAME] STAT 1401 Fall 2025 Edit Delete Download Uploads Autosavin…" at bounding box center [539, 188] width 718 height 576
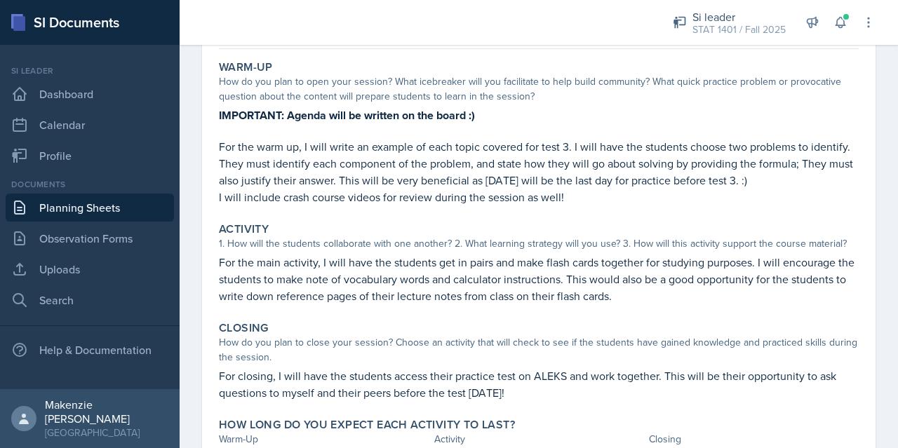
scroll to position [0, 0]
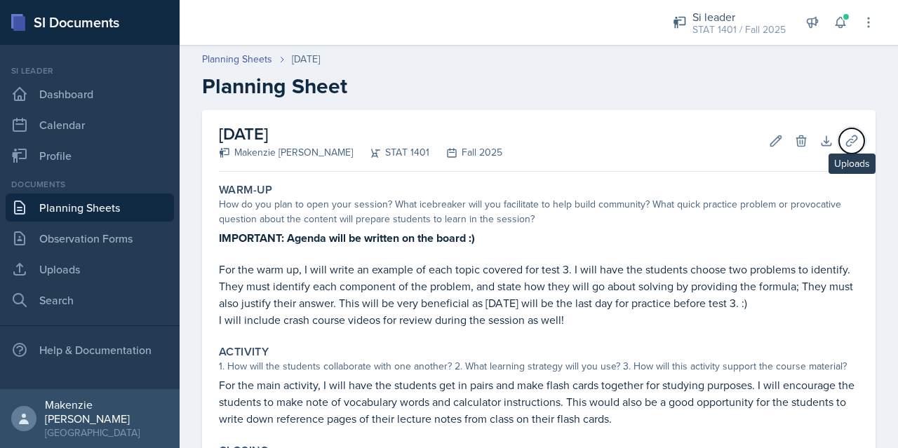
click at [846, 145] on icon at bounding box center [851, 140] width 11 height 11
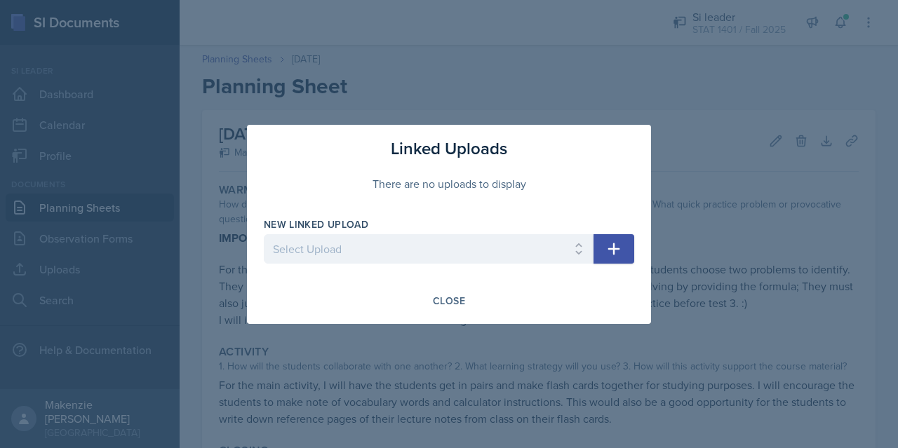
click at [602, 250] on button "button" at bounding box center [613, 248] width 41 height 29
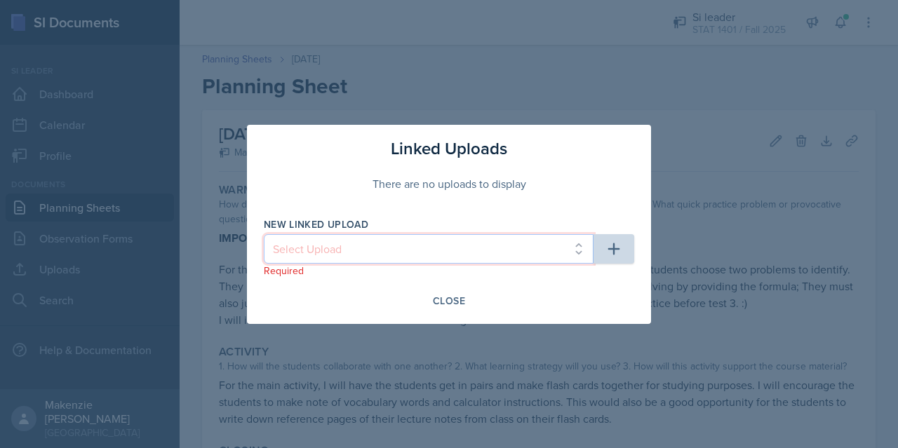
click at [582, 252] on select "Select Upload Week 2_Session 1 Sampling Biases Sampling Methods Measures of Cen…" at bounding box center [429, 248] width 330 height 29
select select "ee6fe3ed-6f22-4f20-9fa9-2d8b65068d69"
click at [264, 234] on select "Select Upload Week 2_Session 1 Sampling Biases Sampling Methods Measures of Cen…" at bounding box center [429, 248] width 330 height 29
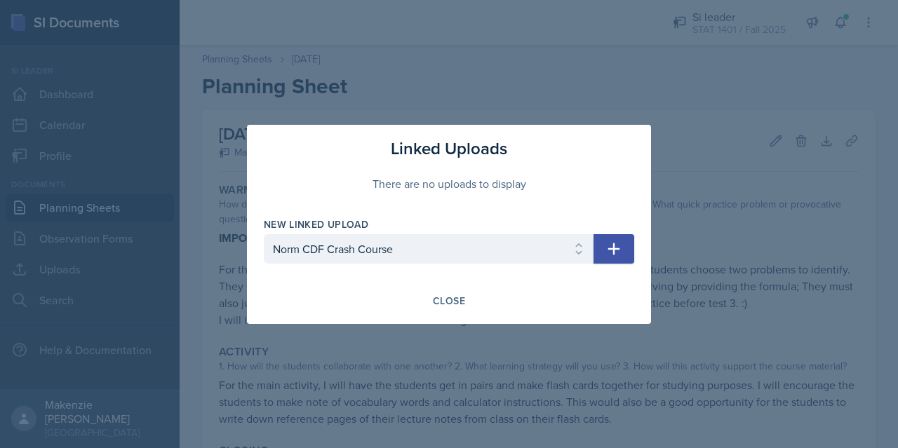
click at [617, 250] on icon "button" at bounding box center [613, 249] width 17 height 17
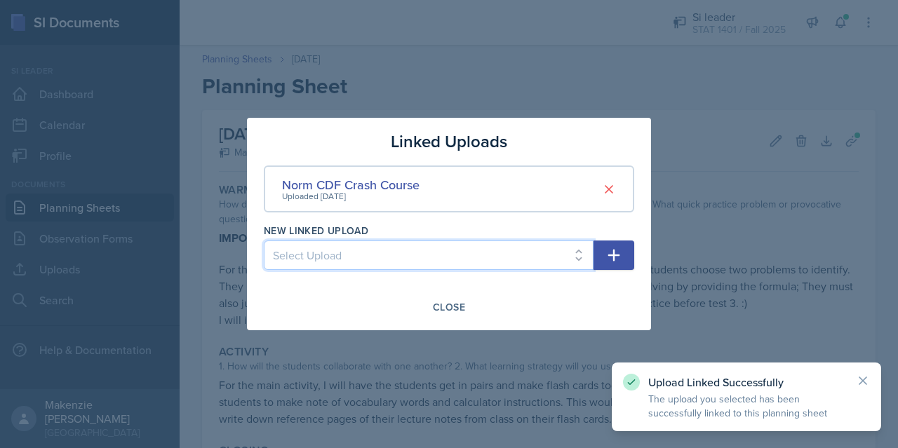
click at [466, 249] on select "Select Upload Week 2_Session 1 Sampling Biases Sampling Methods Measures of Cen…" at bounding box center [429, 255] width 330 height 29
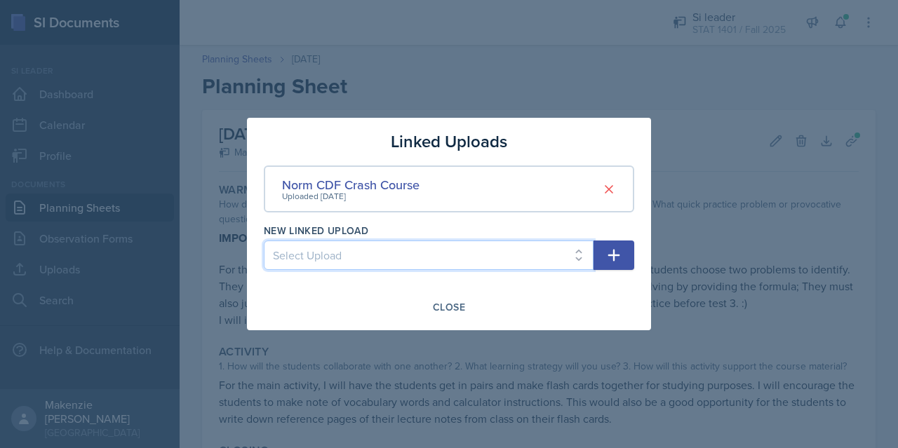
select select "1ed70459-3587-41c2-bf3b-9d2af59d3881"
click at [264, 241] on select "Select Upload Week 2_Session 1 Sampling Biases Sampling Methods Measures of Cen…" at bounding box center [429, 255] width 330 height 29
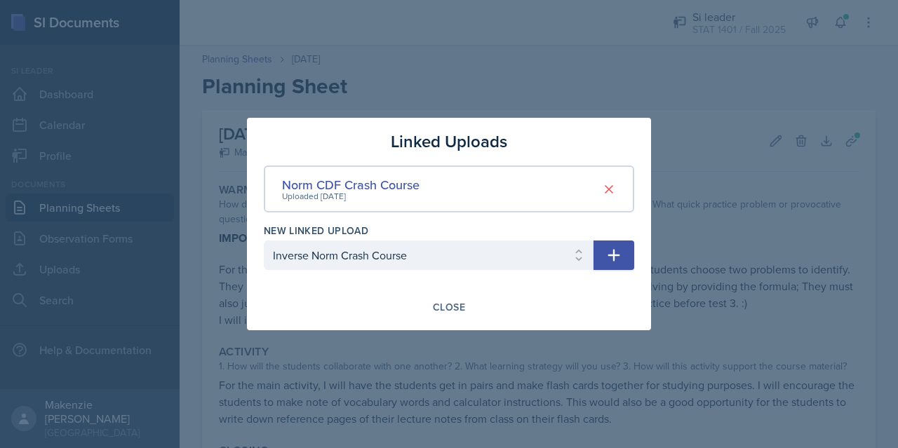
click at [616, 260] on icon "button" at bounding box center [613, 255] width 17 height 17
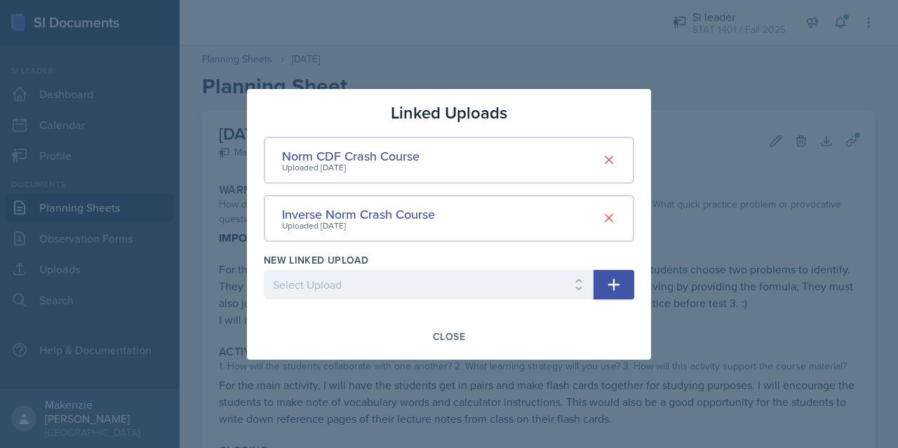
click at [610, 289] on icon "button" at bounding box center [613, 284] width 17 height 17
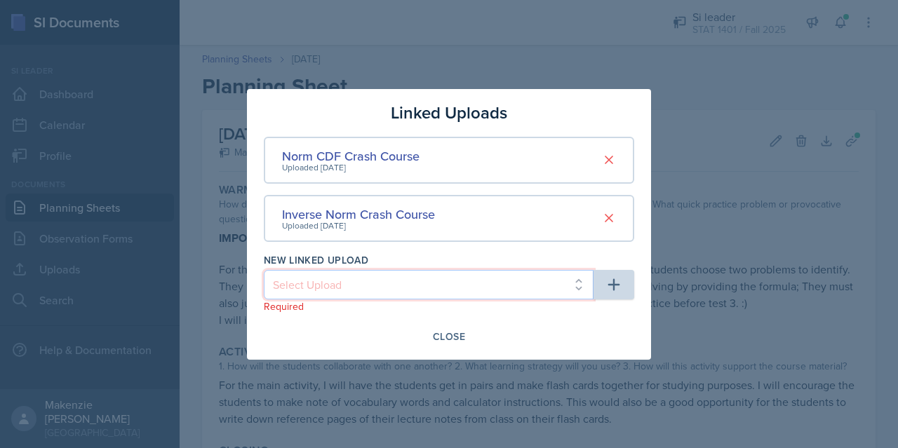
click at [565, 289] on select "Select Upload Week 2_Session 1 Sampling Biases Sampling Methods Measures of Cen…" at bounding box center [429, 284] width 330 height 29
select select "ed60f30e-9041-4dce-82d0-f8460c2d455f"
click at [264, 270] on select "Select Upload Week 2_Session 1 Sampling Biases Sampling Methods Measures of Cen…" at bounding box center [429, 284] width 330 height 29
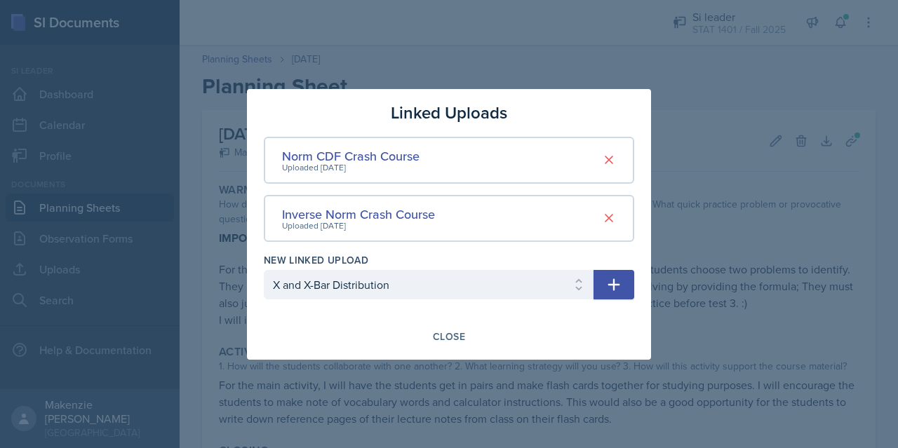
click at [611, 294] on button "button" at bounding box center [613, 284] width 41 height 29
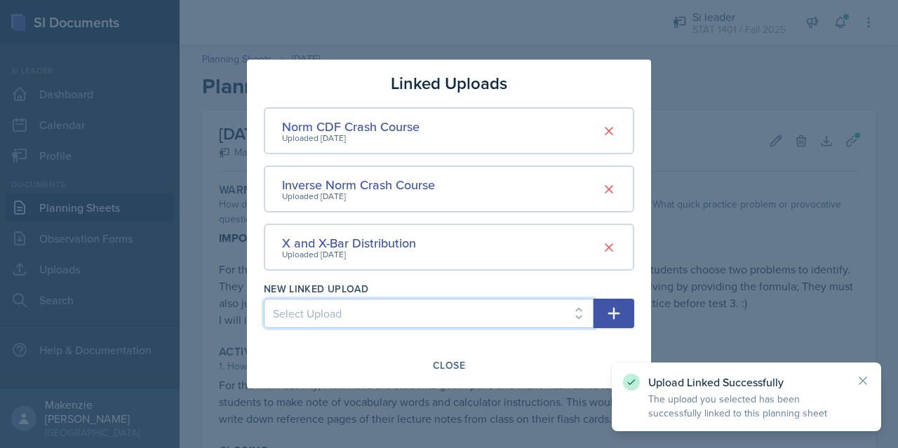
click at [550, 300] on select "Select Upload Week 2_Session 1 Sampling Biases Sampling Methods Measures of Cen…" at bounding box center [429, 313] width 330 height 29
select select "812f0876-67a3-4210-831a-1a83cb2a5f85"
click at [264, 299] on select "Select Upload Week 2_Session 1 Sampling Biases Sampling Methods Measures of Cen…" at bounding box center [429, 313] width 330 height 29
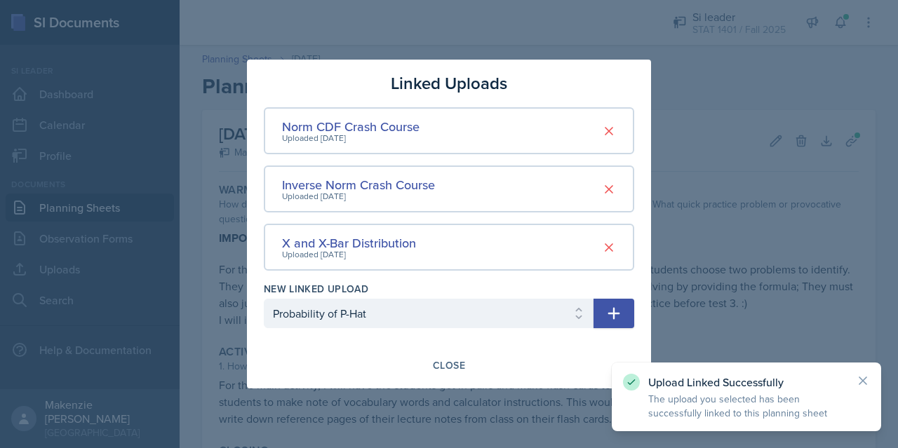
click at [616, 312] on icon "button" at bounding box center [613, 313] width 17 height 17
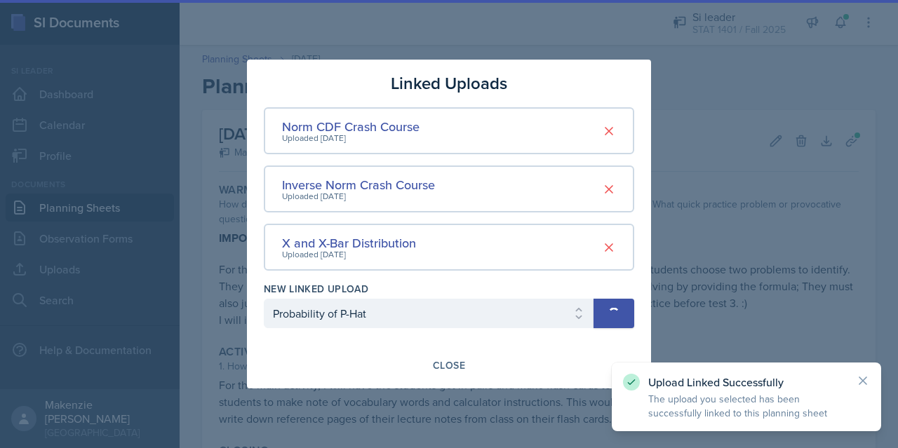
select select
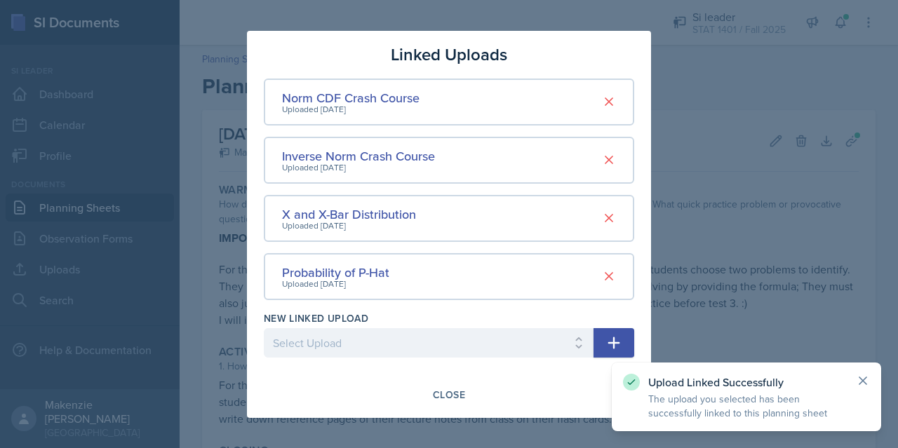
click at [856, 375] on icon at bounding box center [863, 381] width 14 height 14
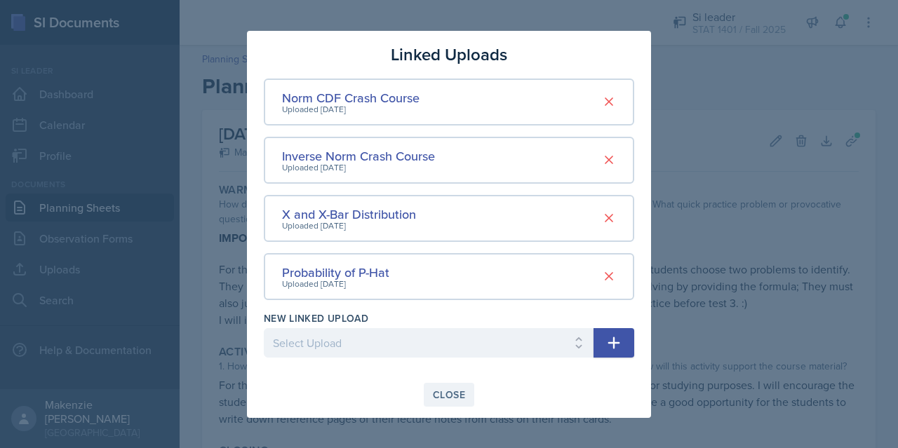
click at [443, 392] on div "Close" at bounding box center [449, 394] width 32 height 11
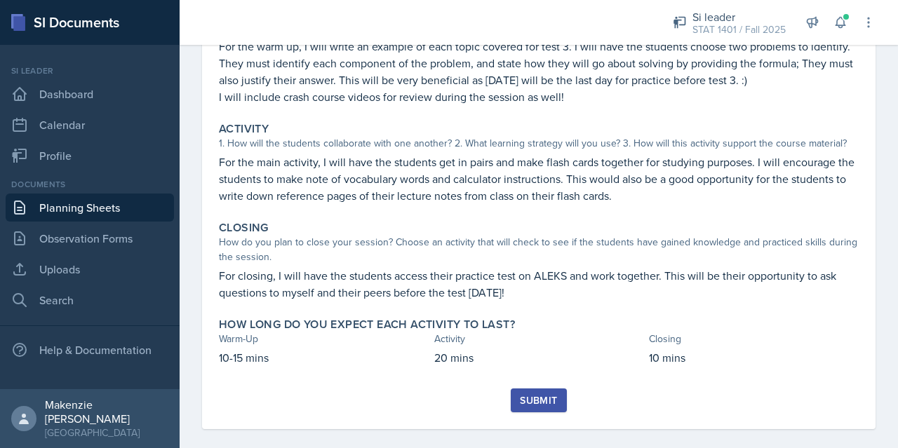
scroll to position [236, 0]
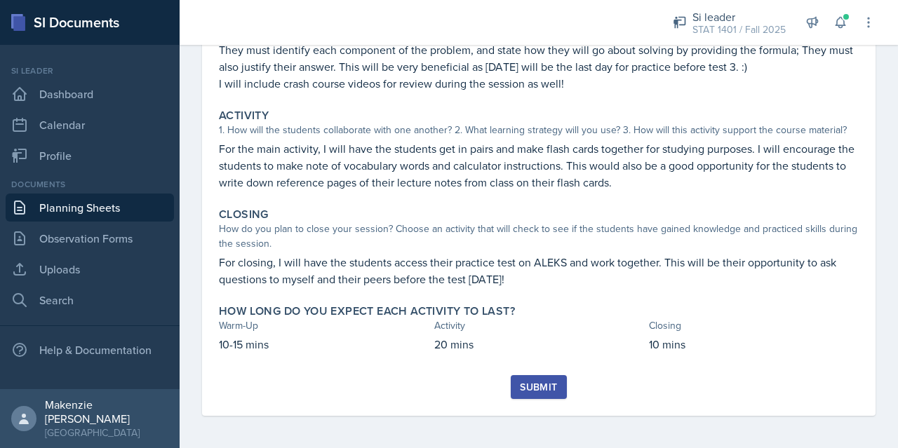
click at [534, 377] on button "Submit" at bounding box center [538, 387] width 55 height 24
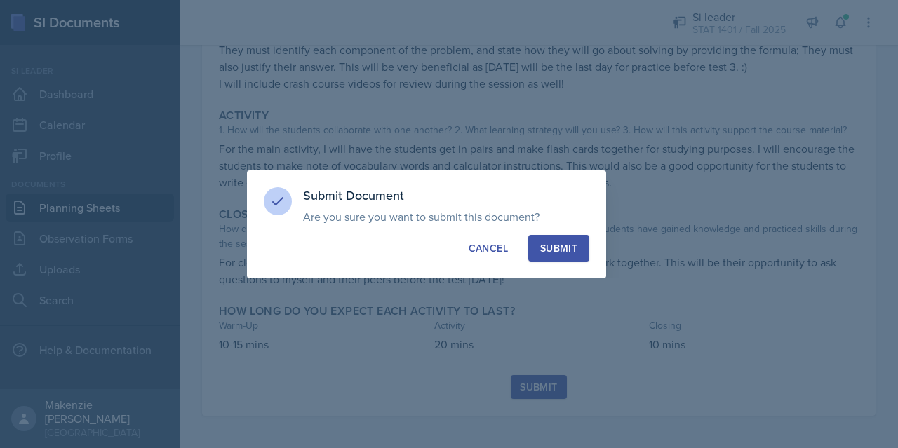
click at [555, 243] on div "Submit" at bounding box center [558, 248] width 37 height 14
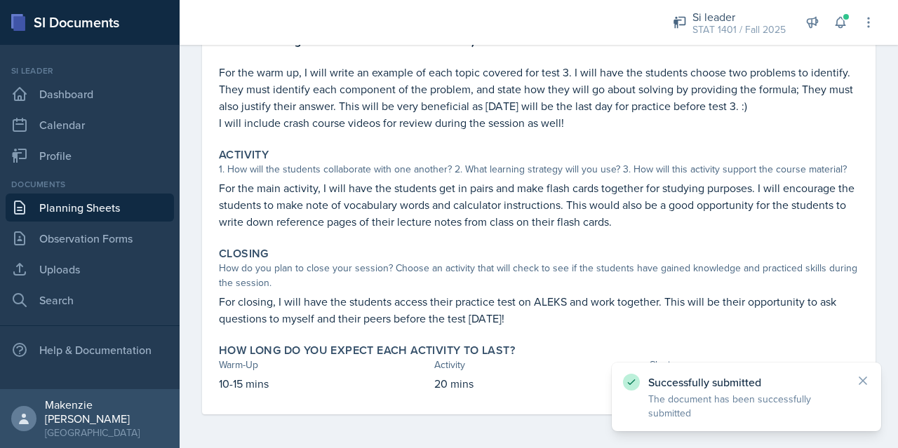
scroll to position [196, 0]
click at [860, 377] on icon at bounding box center [863, 381] width 14 height 14
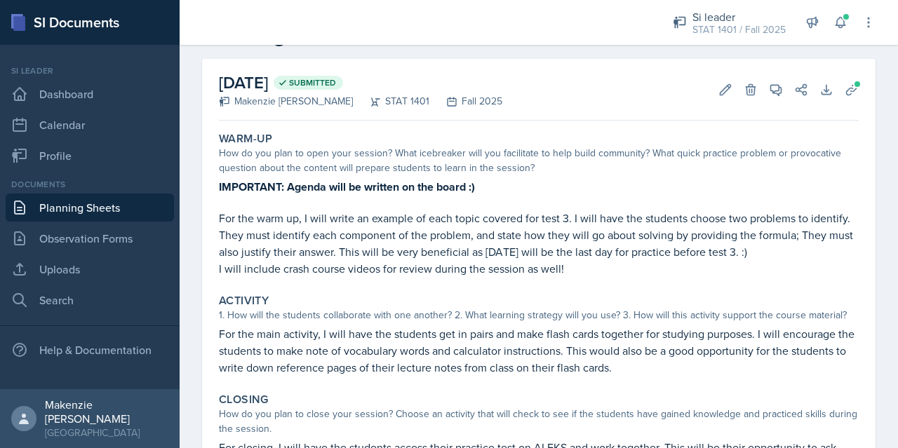
scroll to position [0, 0]
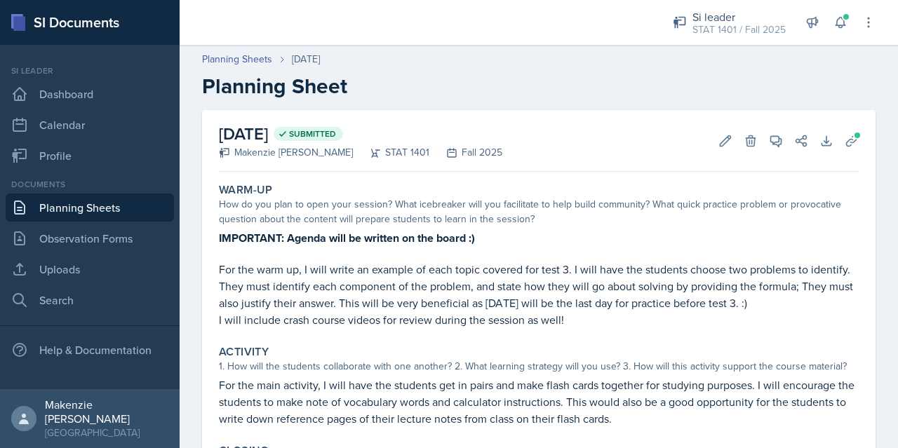
click at [101, 212] on link "Planning Sheets" at bounding box center [90, 208] width 168 height 28
